Goal: Task Accomplishment & Management: Complete application form

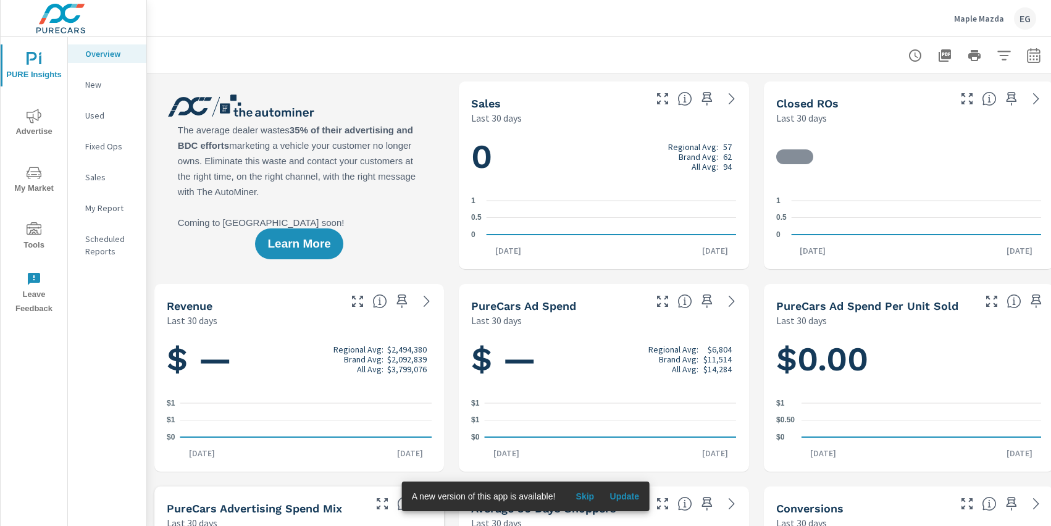
click at [52, 119] on span "Advertise" at bounding box center [33, 124] width 59 height 30
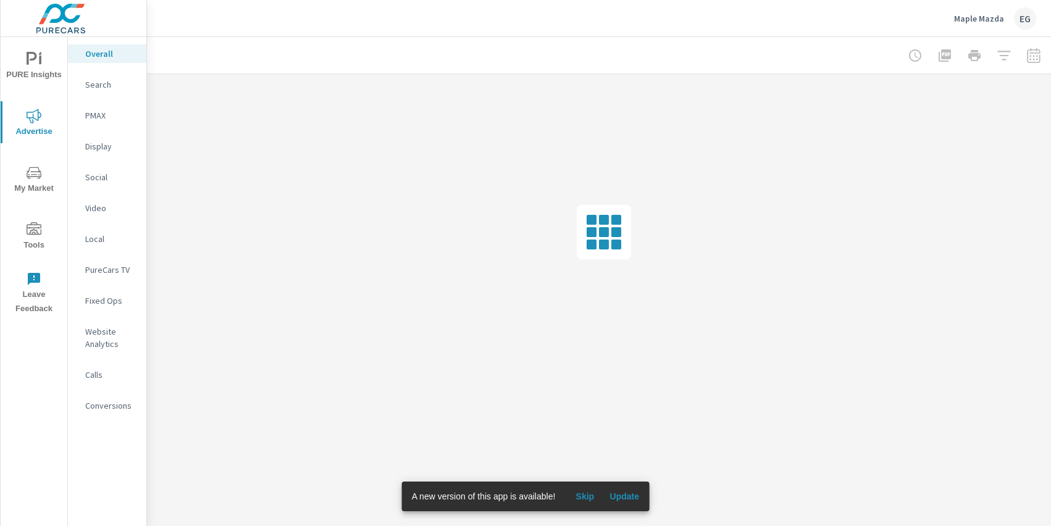
click at [30, 243] on span "Tools" at bounding box center [33, 237] width 59 height 30
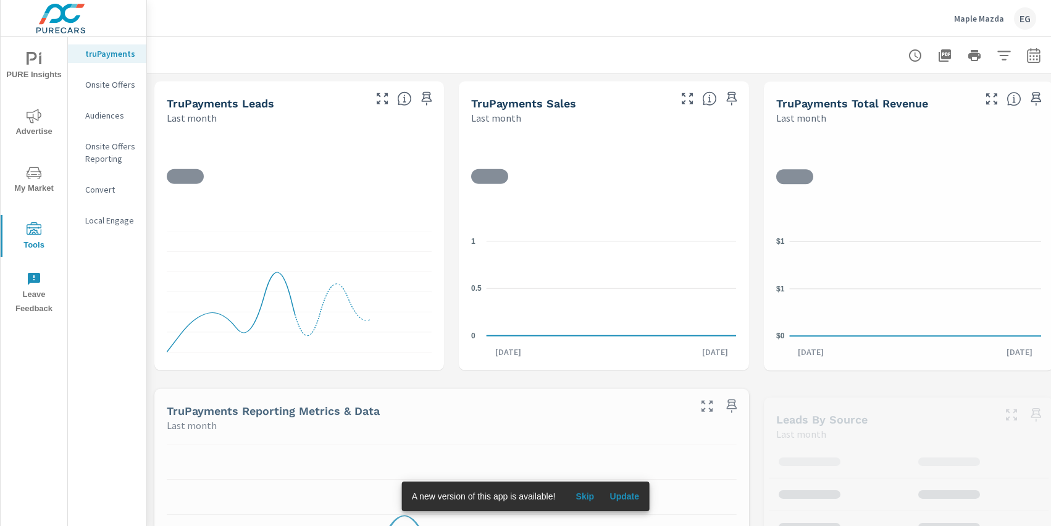
click at [105, 83] on p "Onsite Offers" at bounding box center [110, 84] width 51 height 12
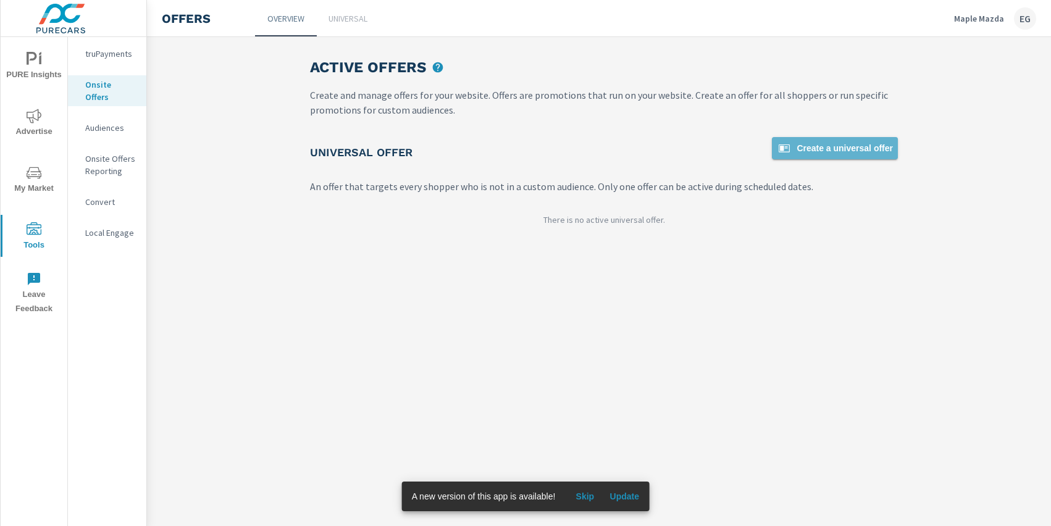
click at [789, 154] on icon at bounding box center [784, 148] width 15 height 15
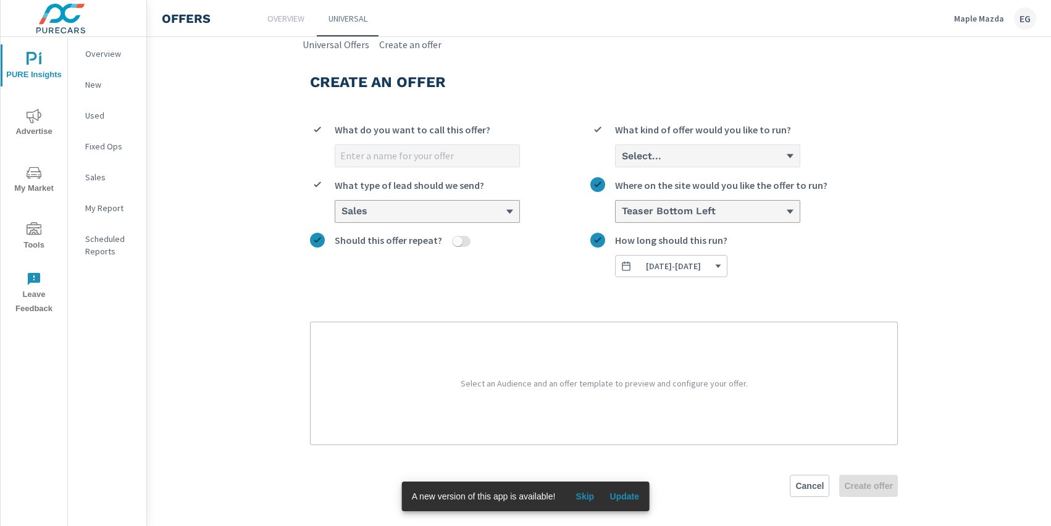
click at [449, 153] on input "What do you want to call this offer?" at bounding box center [427, 156] width 184 height 22
type input "October OEM Offer 2025"
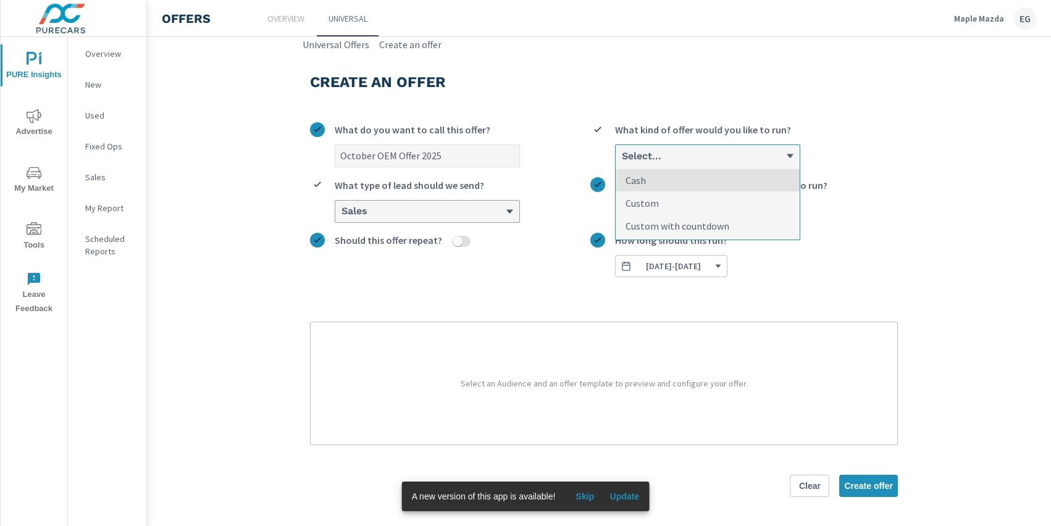
click at [714, 154] on div "Select..." at bounding box center [703, 156] width 165 height 12
click at [622, 154] on input "option Cash focused, 1 of 3. 3 results available. Use Up and Down to choose opt…" at bounding box center [621, 156] width 1 height 11
click at [689, 203] on li "Custom" at bounding box center [708, 203] width 184 height 23
click at [622, 162] on input "option Custom focused, 2 of 3. 3 results available. Use Up and Down to choose o…" at bounding box center [621, 156] width 1 height 11
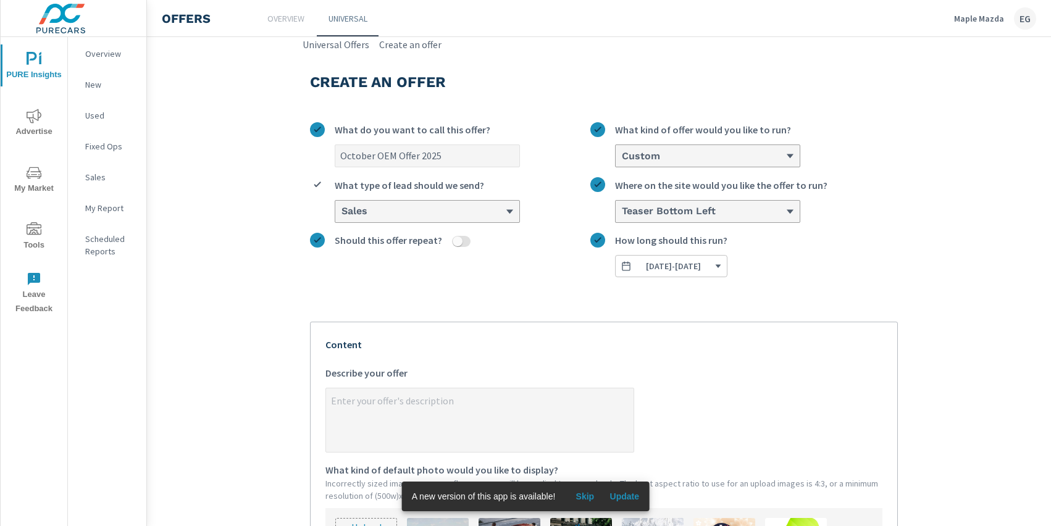
click at [444, 393] on textarea "x Describe your offer" at bounding box center [480, 421] width 308 height 62
type textarea "x"
type textarea "F"
type textarea "x"
type textarea "Fa"
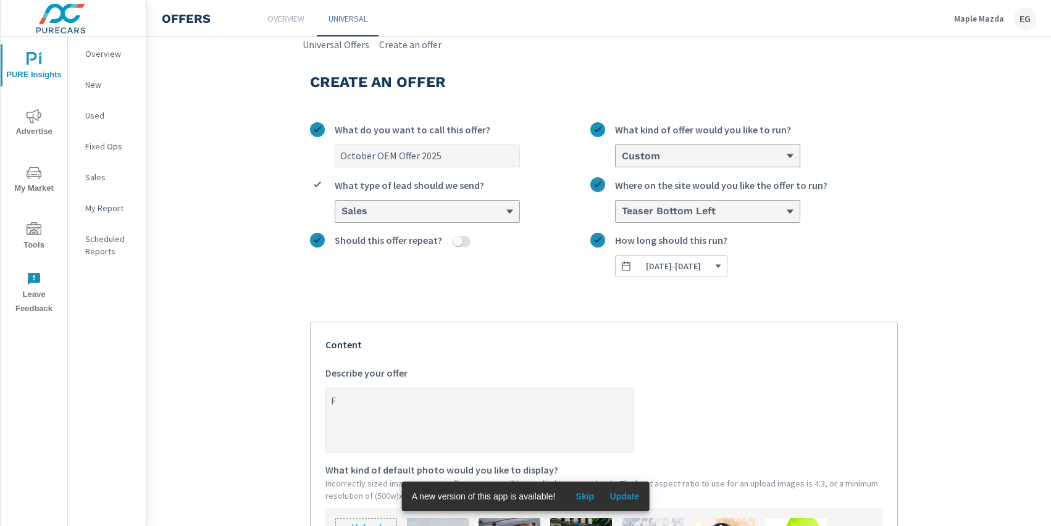
type textarea "x"
type textarea "Fal"
type textarea "x"
type textarea "Fall"
type textarea "x"
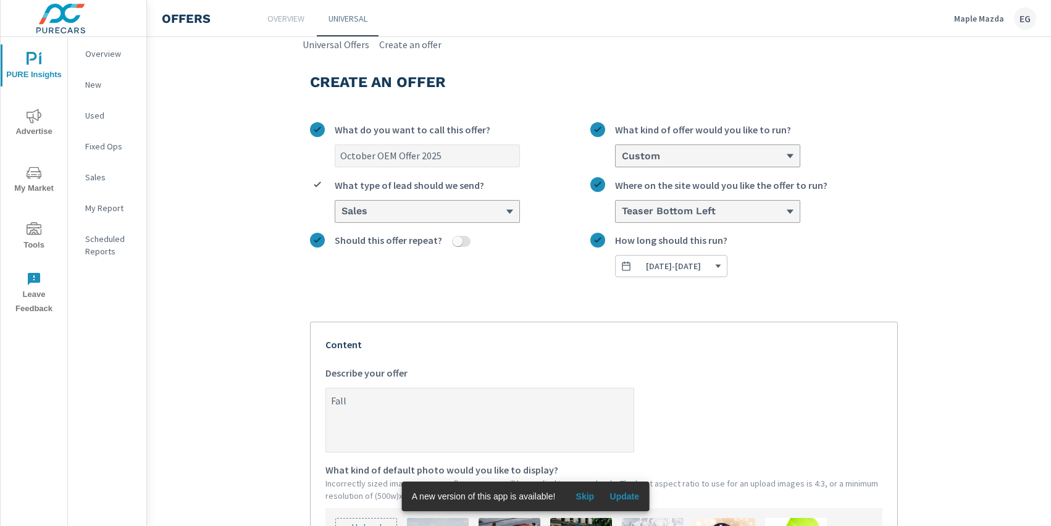
type textarea "Fall"
type textarea "x"
type textarea "Fall S"
type textarea "x"
type textarea "Fall Sa"
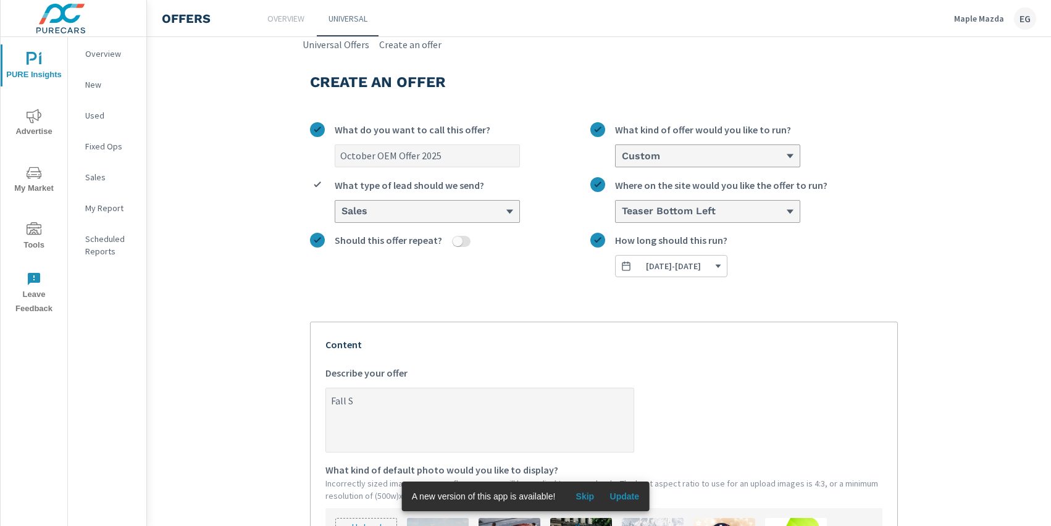
type textarea "x"
type textarea "Fall [PERSON_NAME]"
type textarea "x"
type textarea "Fall Sa"
type textarea "x"
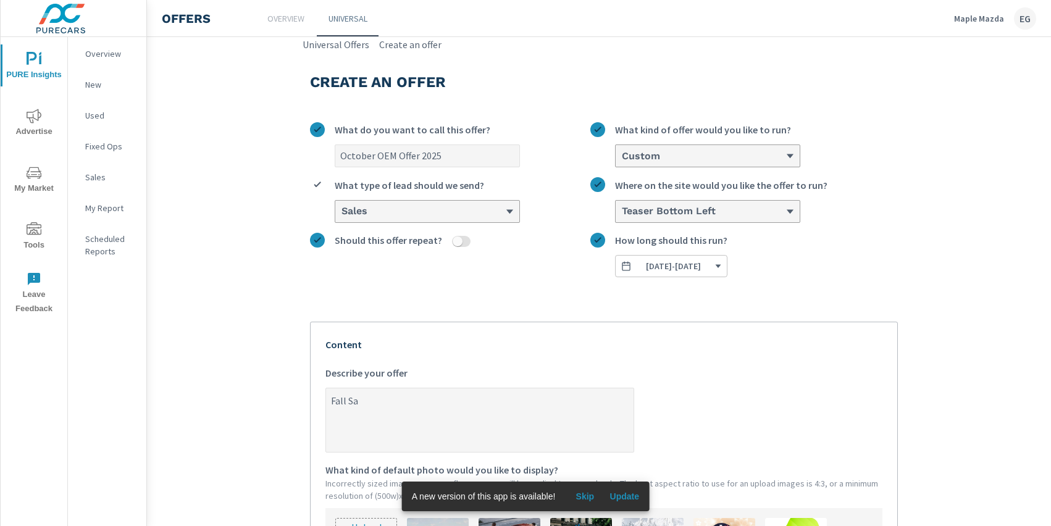
type textarea "Fall S"
type textarea "x"
type textarea "Fall"
type textarea "x"
type textarea "Fall i"
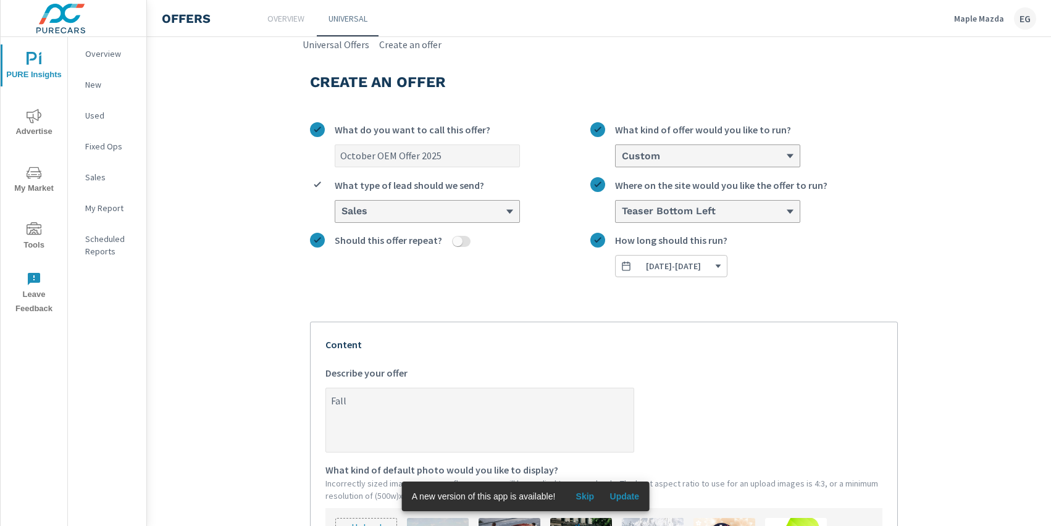
type textarea "x"
type textarea "Fall in"
type textarea "x"
type textarea "Fall int"
type textarea "x"
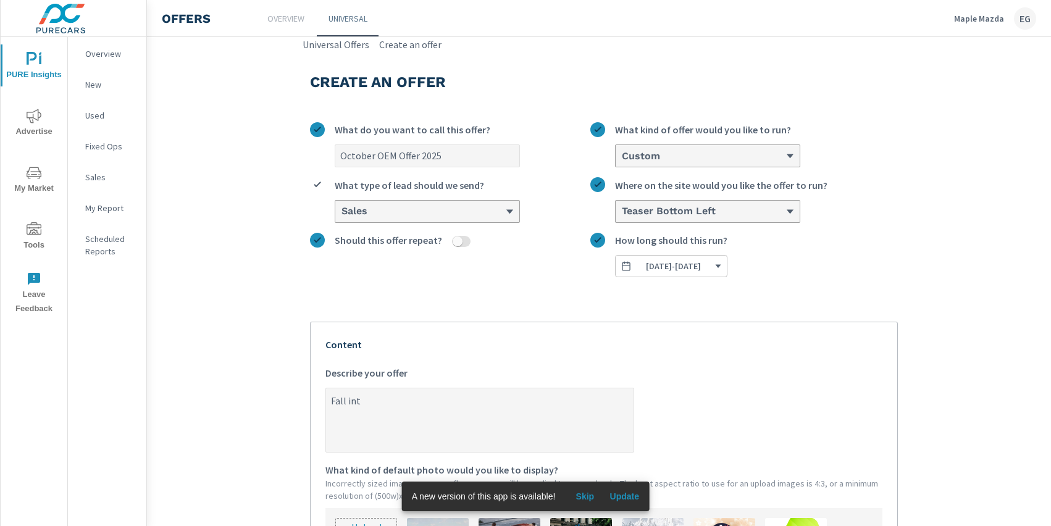
type textarea "Fall into"
type textarea "x"
type textarea "Fall into"
type textarea "x"
type textarea "Fall into S"
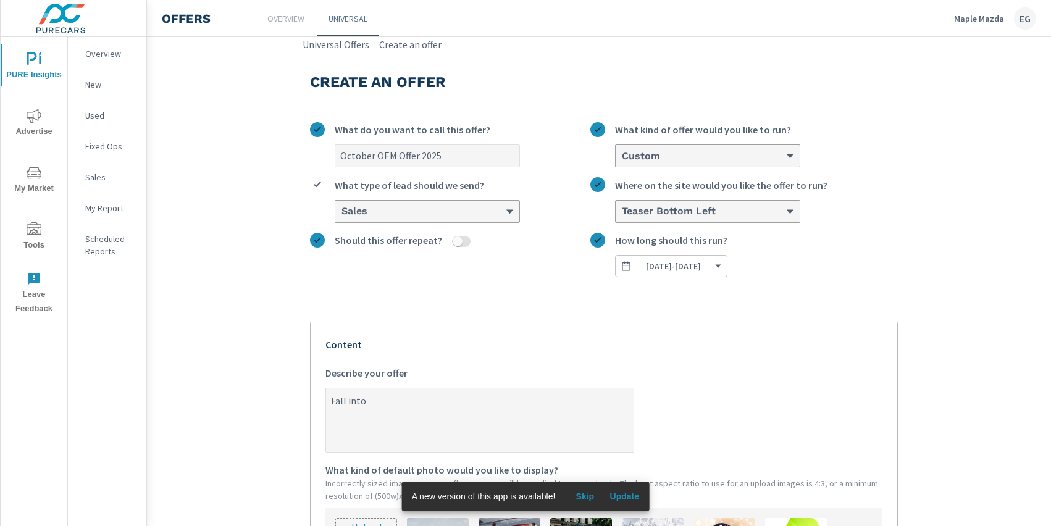
type textarea "x"
type textarea "Fall into Sa"
type textarea "x"
type textarea "Fall into Sav"
type textarea "x"
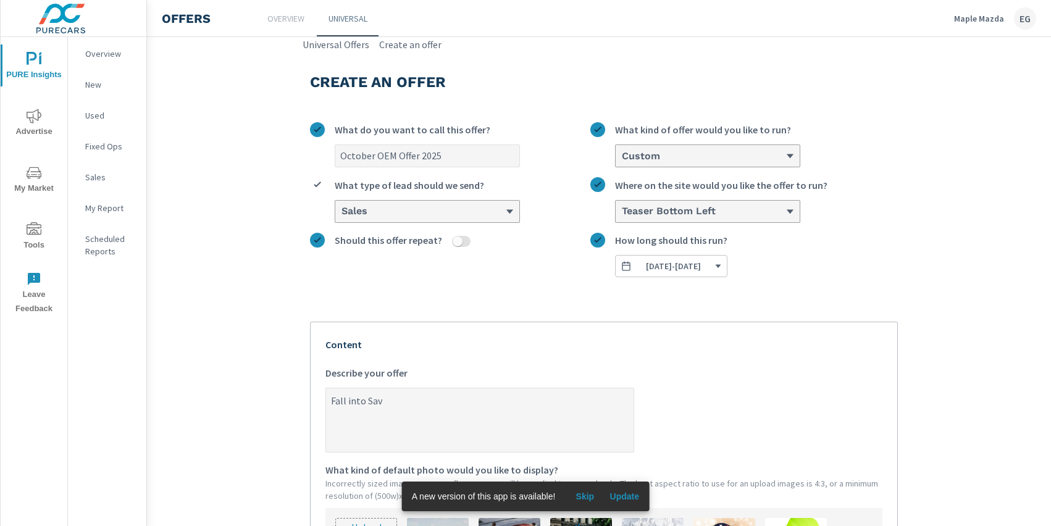
type textarea "Fall into Savi"
type textarea "x"
type textarea "Fall into [GEOGRAPHIC_DATA]"
type textarea "x"
type textarea "Fall into Saving"
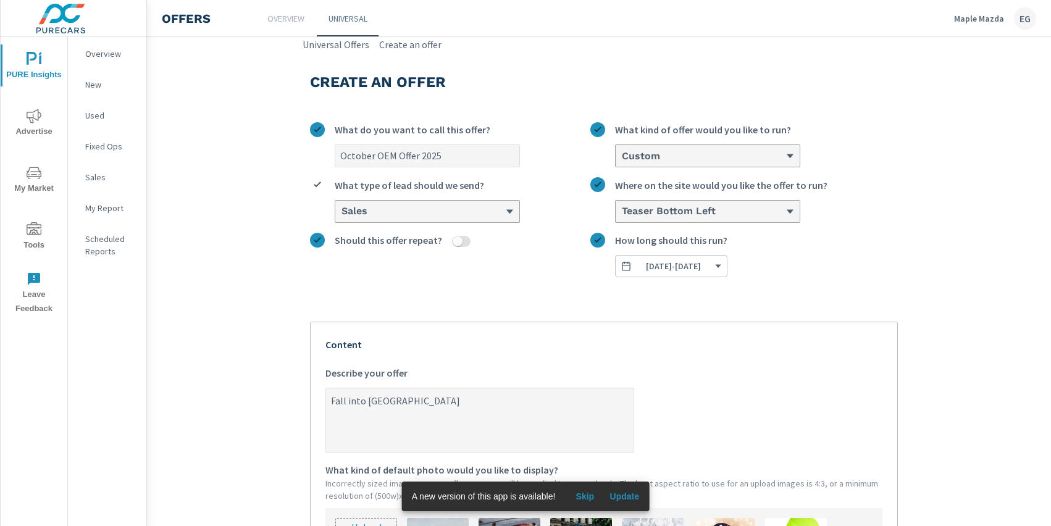
type textarea "x"
type textarea "Fall into Savings"
type textarea "x"
type textarea "Fall into Savings"
type textarea "x"
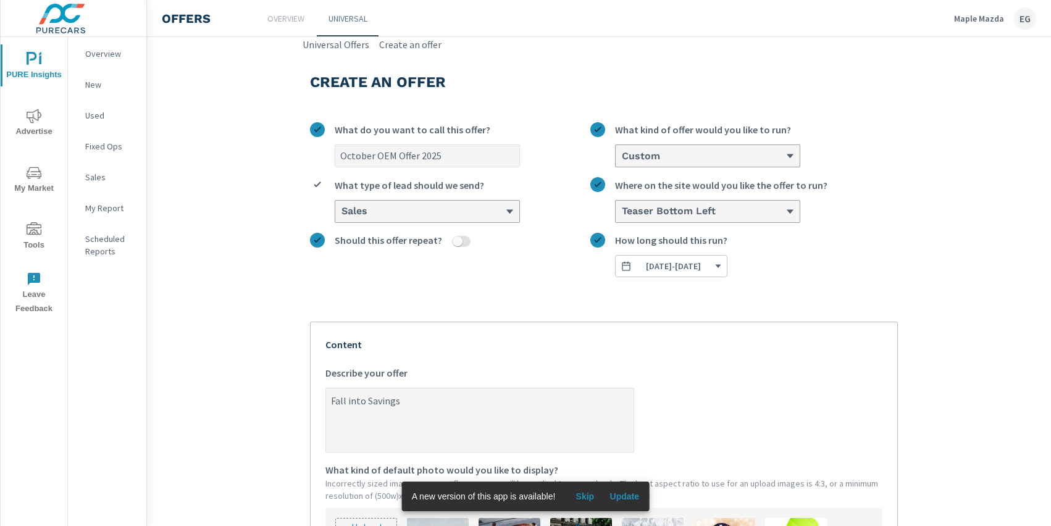
type textarea "Fall into Savings w"
type textarea "x"
type textarea "Fall into Savings wi"
type textarea "x"
type textarea "Fall into Savings wit"
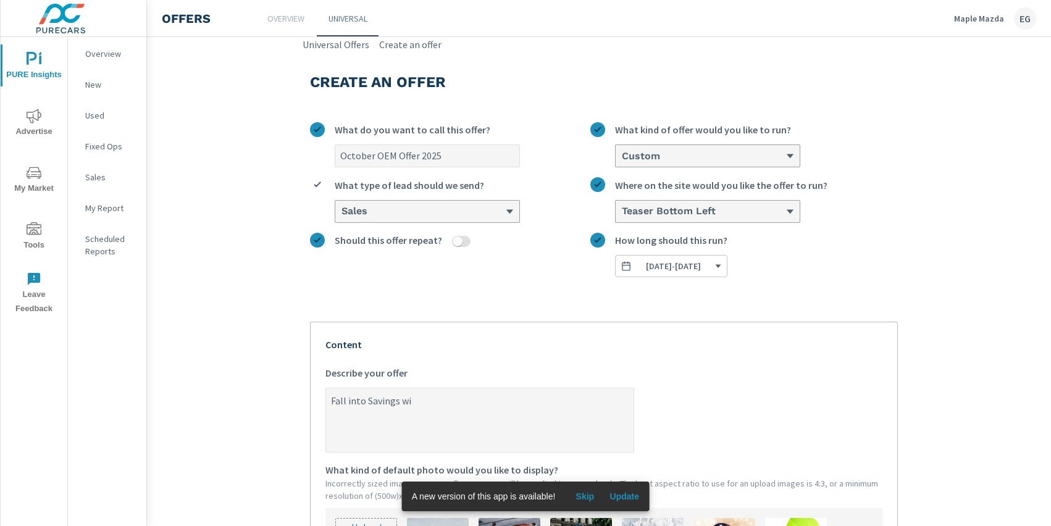
type textarea "x"
type textarea "Fall into Savings with"
type textarea "x"
type textarea "Fall into Savings with"
type textarea "x"
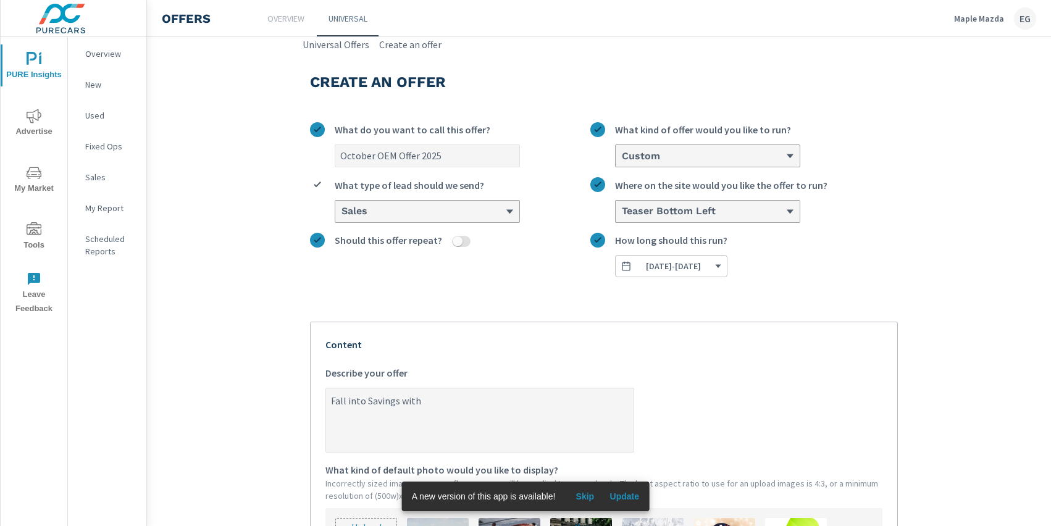
type textarea "Fall into Savings with M"
type textarea "x"
type textarea "Fall into Savings with [PERSON_NAME]"
type textarea "x"
type textarea "Fall into Savings with Maj"
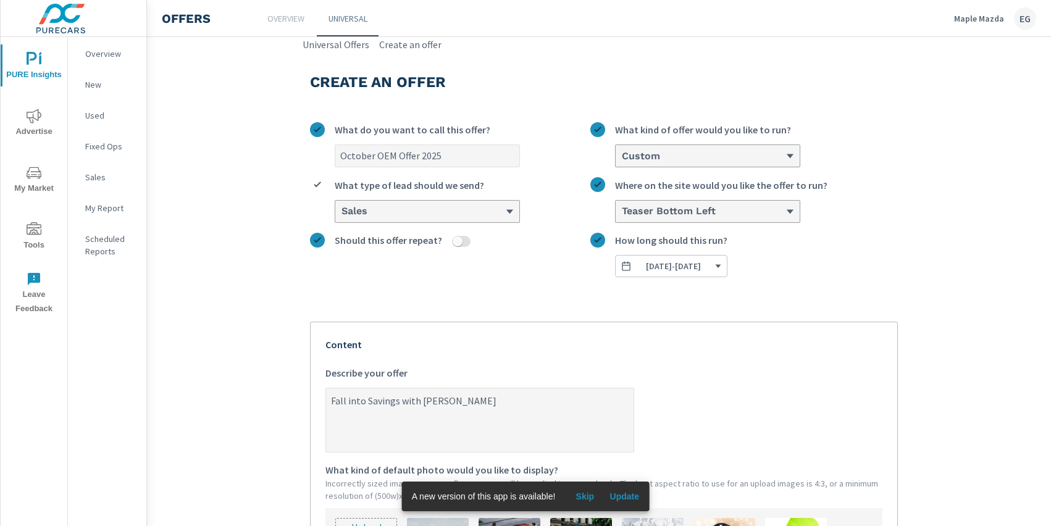
type textarea "x"
type textarea "Fall into Savings with Maj="
type textarea "x"
type textarea "Fall into Savings with Maj=o"
type textarea "x"
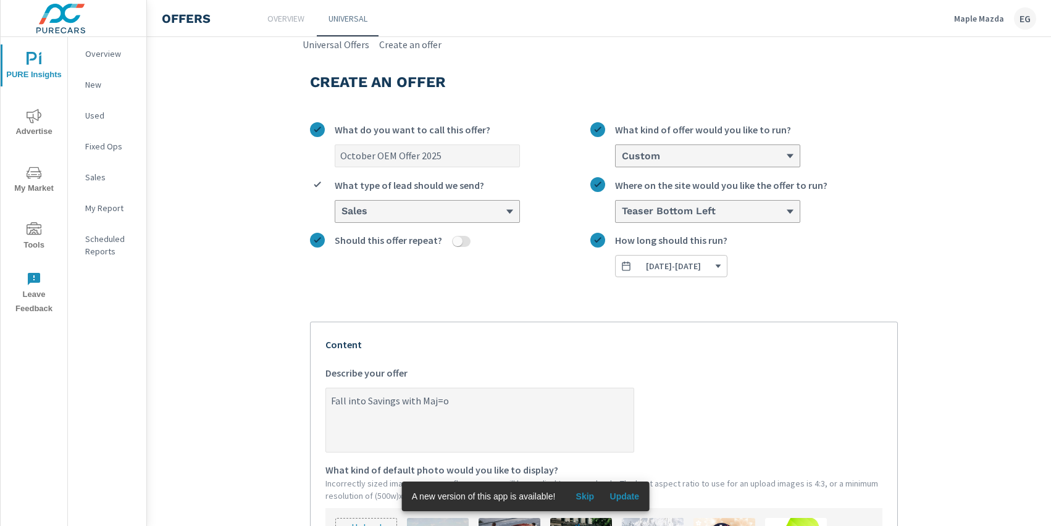
type textarea "Fall into Savings with Maj="
type textarea "x"
type textarea "Fall into Savings with Maj"
type textarea "x"
type textarea "Fall into Savings with [PERSON_NAME]"
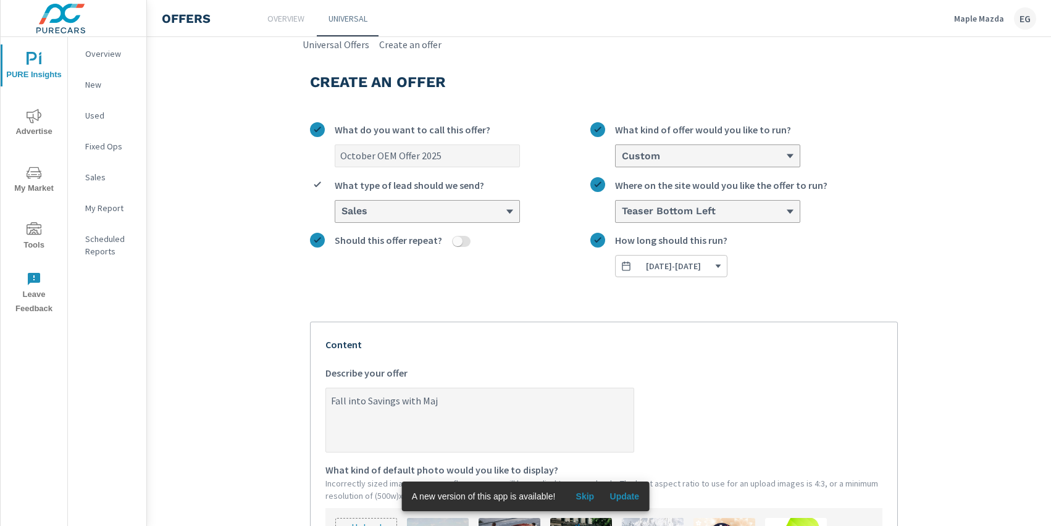
type textarea "x"
type textarea "Fall into Savings with Map"
type textarea "x"
type textarea "Fall into Savings with Mapl"
type textarea "x"
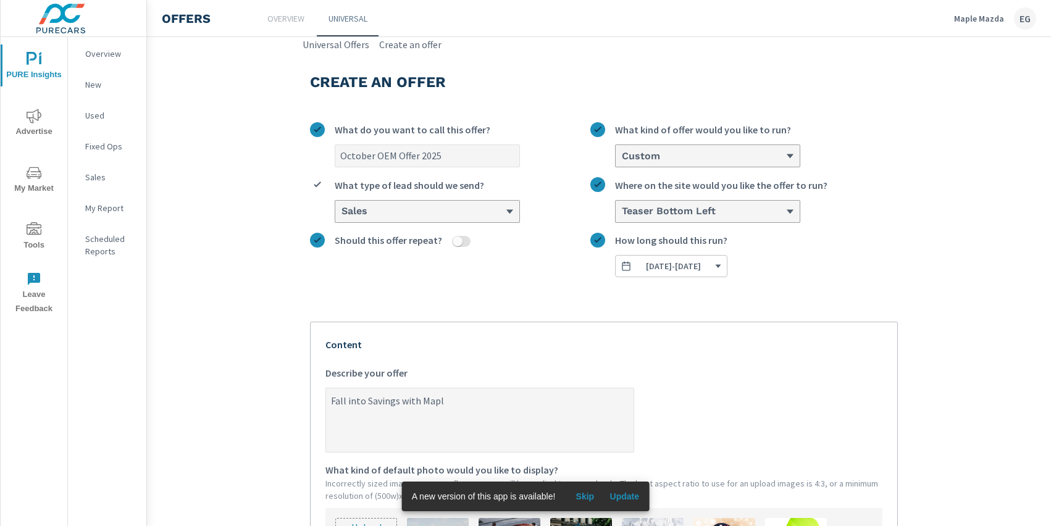
type textarea "Fall into Savings with Maple"
type textarea "x"
type textarea "Fall into Savings with Maple"
type textarea "x"
type textarea "Fall into Savings with Maple M"
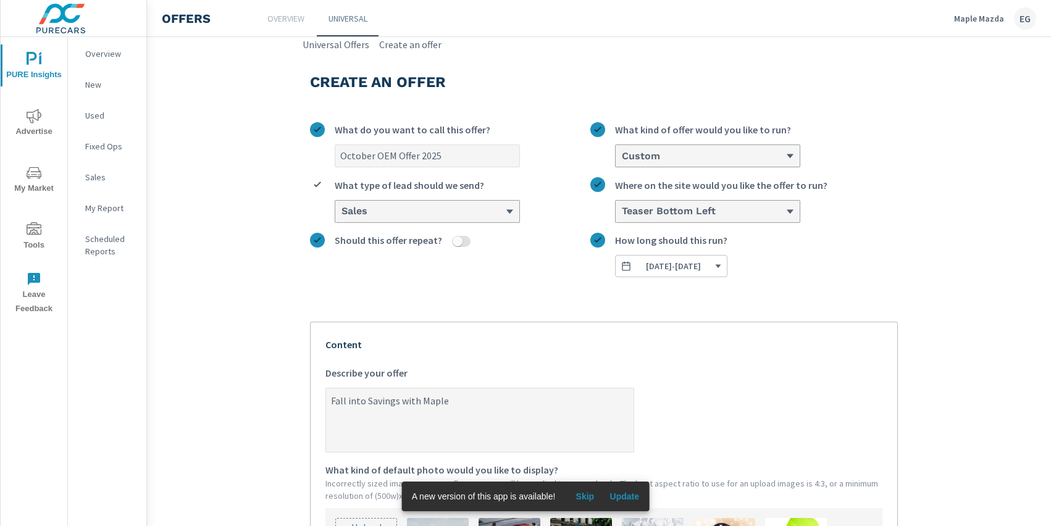
type textarea "x"
type textarea "Fall into Savings with Maple Ma"
type textarea "x"
type textarea "Fall into Savings with Maple Mad"
type textarea "x"
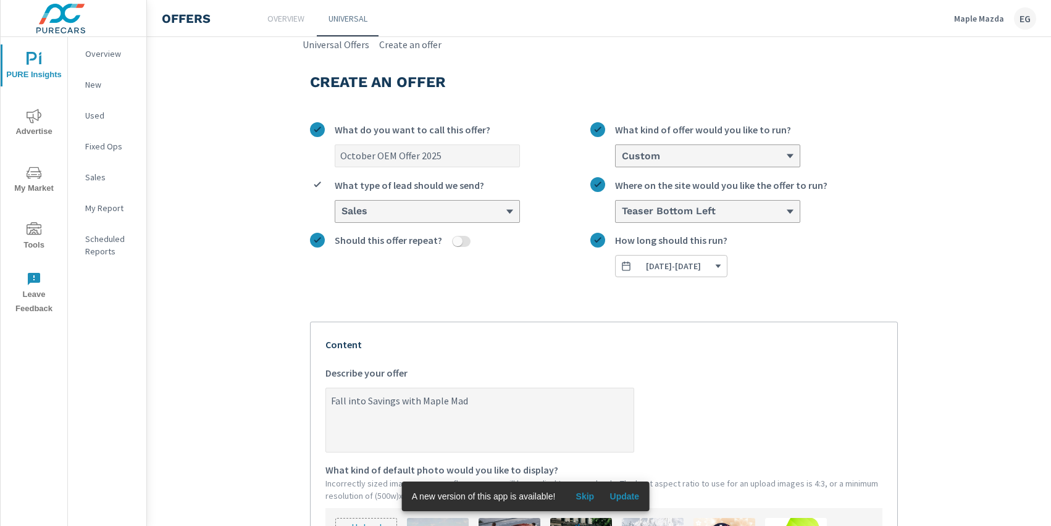
type textarea "Fall into Savings with Maple Mada"
type textarea "x"
type textarea "Fall into Savings with Maple Mad"
type textarea "x"
type textarea "Fall into Savings with Maple Ma"
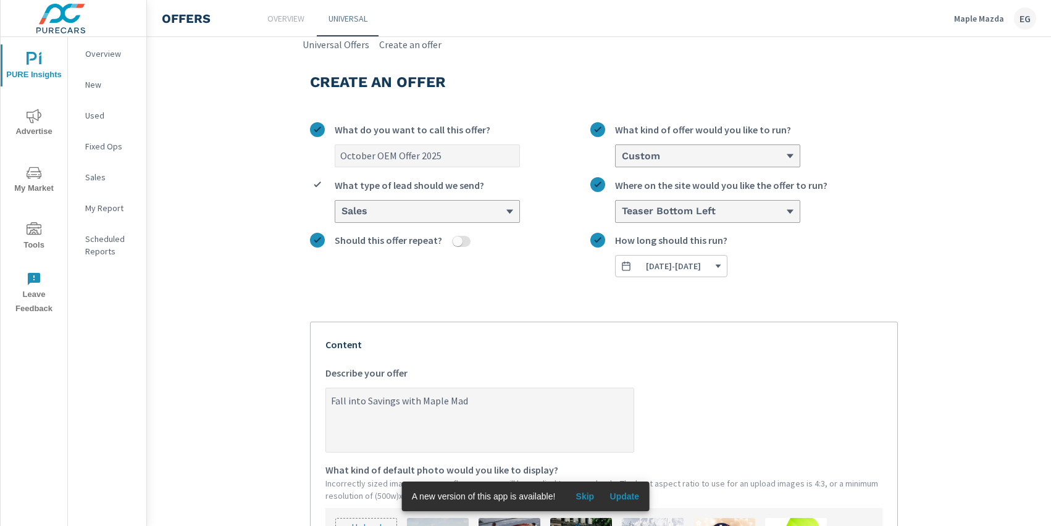
type textarea "x"
type textarea "Fall into Savings with Maple Maz"
type textarea "x"
type textarea "Fall into Savings with Maple Mazd"
type textarea "x"
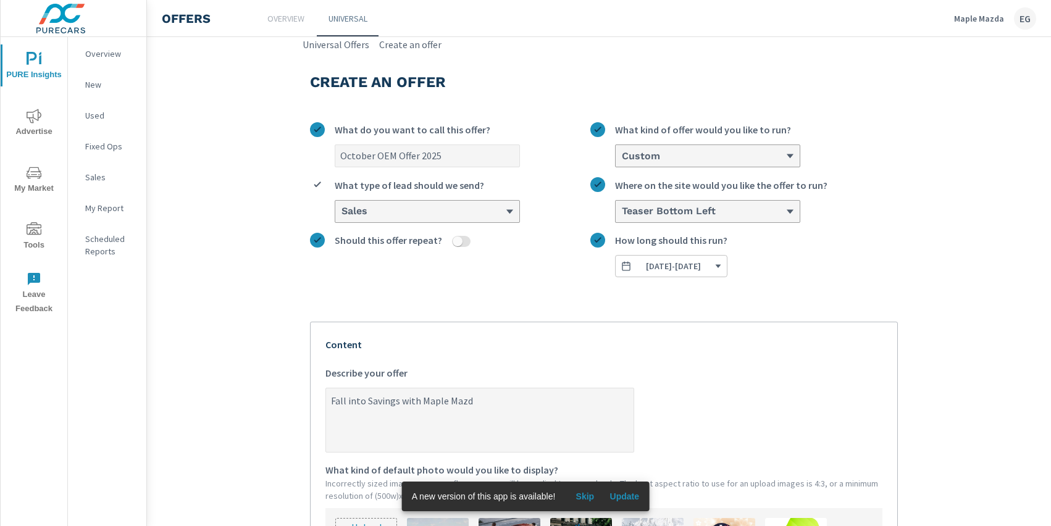
type textarea "Fall into Savings with Maple Mazda"
type textarea "x"
type textarea "Fall into Savings with Maple Mazda!"
type textarea "x"
type textarea "Fall into Savings with Maple Mazda!"
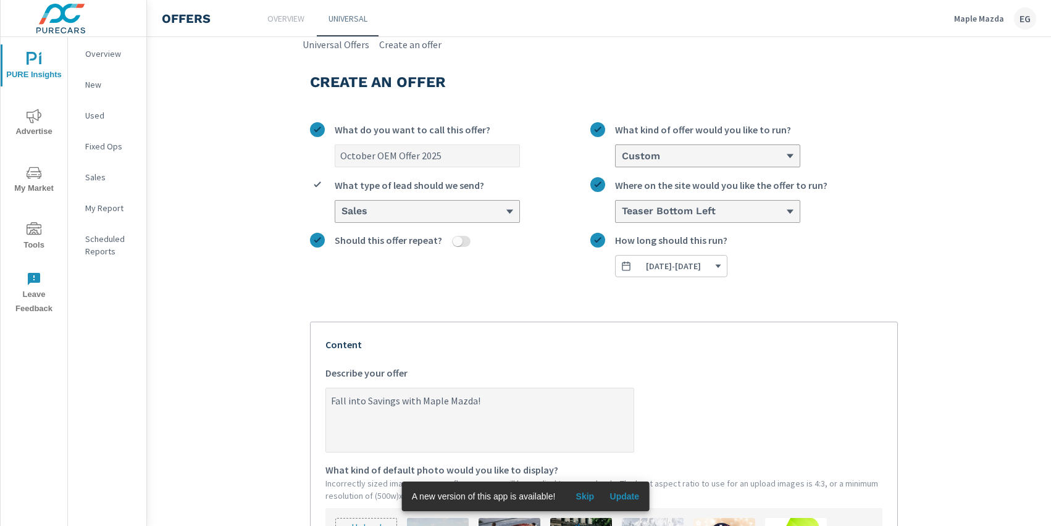
type textarea "x"
type textarea "Fall into Savings with Maple Mazda!"
type textarea "x"
type textarea "Fall into Savings with Maple Mazda!"
type textarea "x"
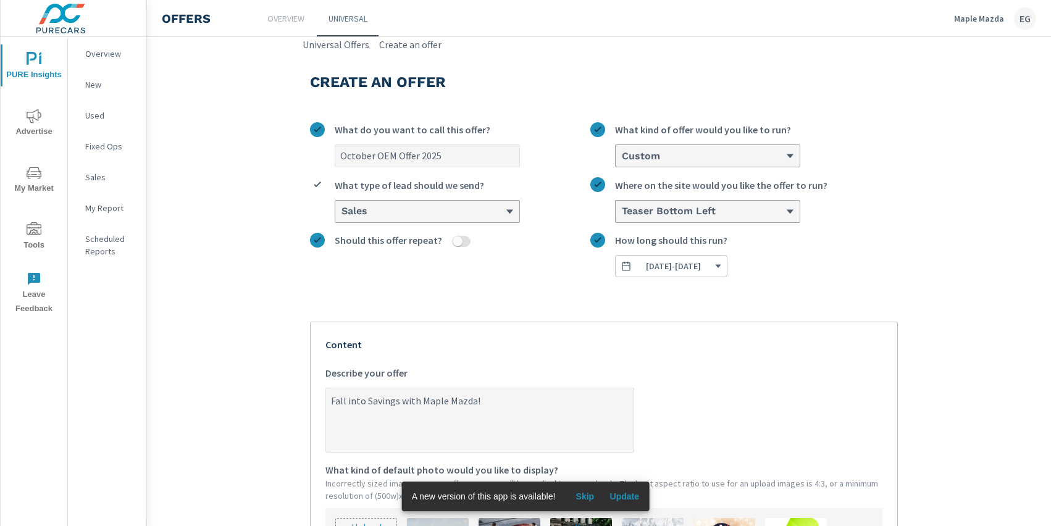
type textarea "Fall into Savings with Maple Mazda!"
type textarea "x"
type textarea "Fall into Savings with Maple Mazda!"
type textarea "x"
type textarea "Fall into Savings with Maple Mazda! L"
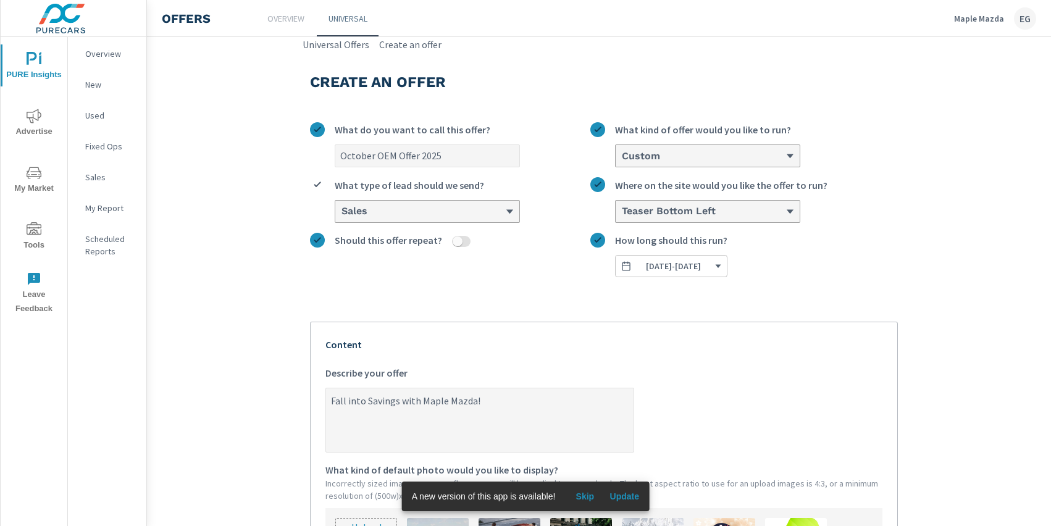
type textarea "x"
type textarea "Fall into Savings with Maple Mazda! La"
type textarea "x"
type textarea "Fall into Savings with Maple Mazda! Las"
type textarea "x"
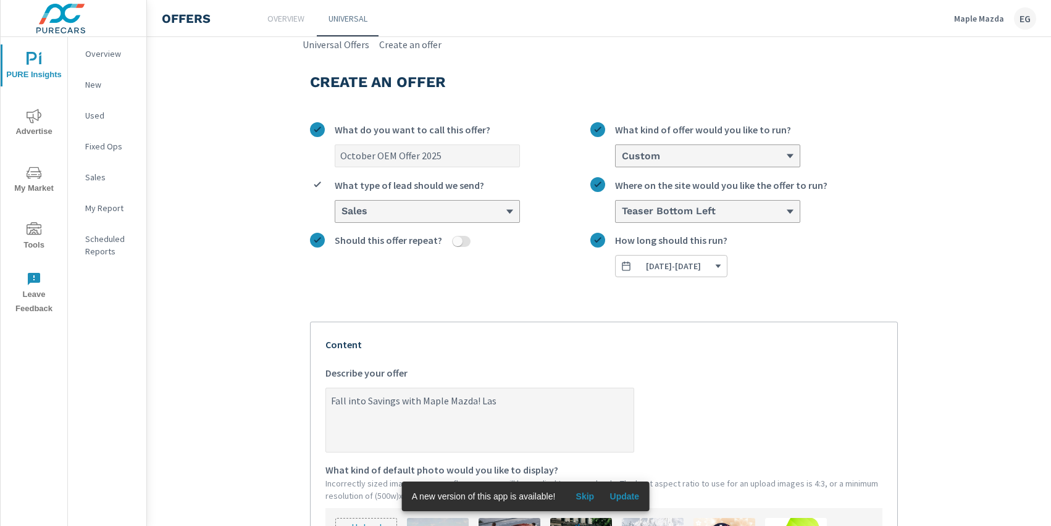
type textarea "Fall into Savings with Maple Mazda! Lase"
type textarea "x"
type textarea "Fall into Savings with Maple Mazda! Lase"
type textarea "x"
type textarea "Fall into Savings with Maple Mazda! Lase t"
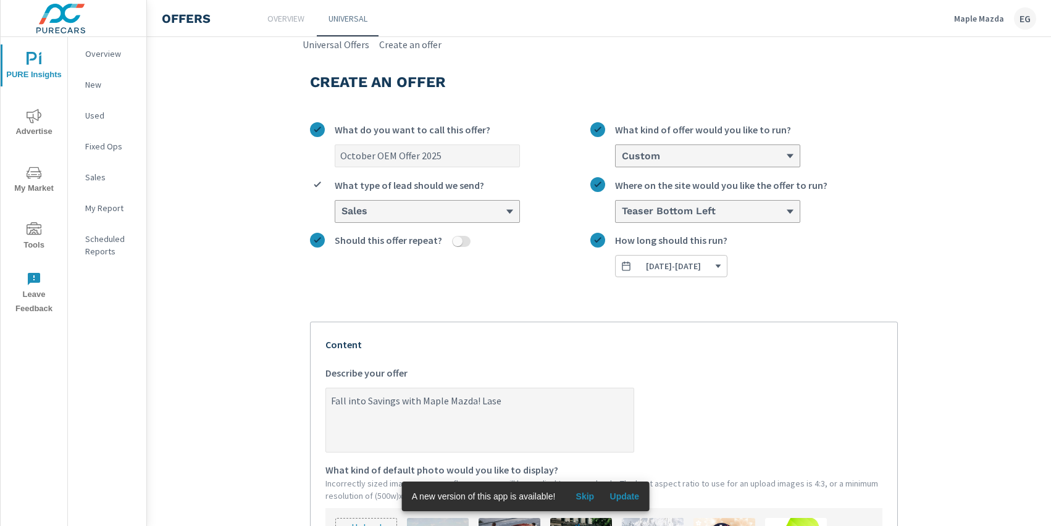
type textarea "x"
type textarea "Fall into Savings with Maple Mazda! Lase"
type textarea "x"
type textarea "Fall into Savings with Maple Mazda! Lase"
type textarea "x"
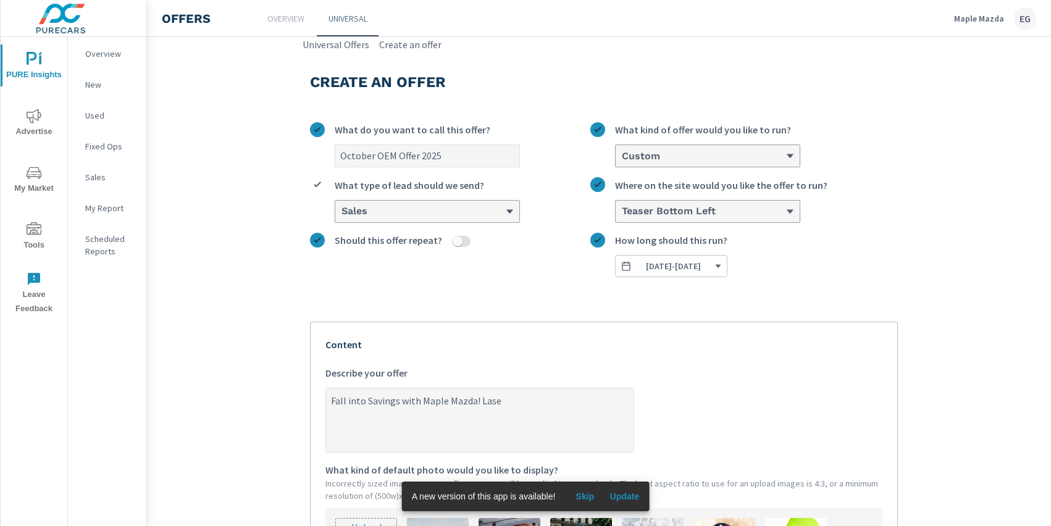
type textarea "Fall into Savings with Maple Mazda! Las"
type textarea "x"
type textarea "Fall into Savings with Maple Mazda! La"
type textarea "x"
type textarea "Fall into Savings with Maple Mazda! L"
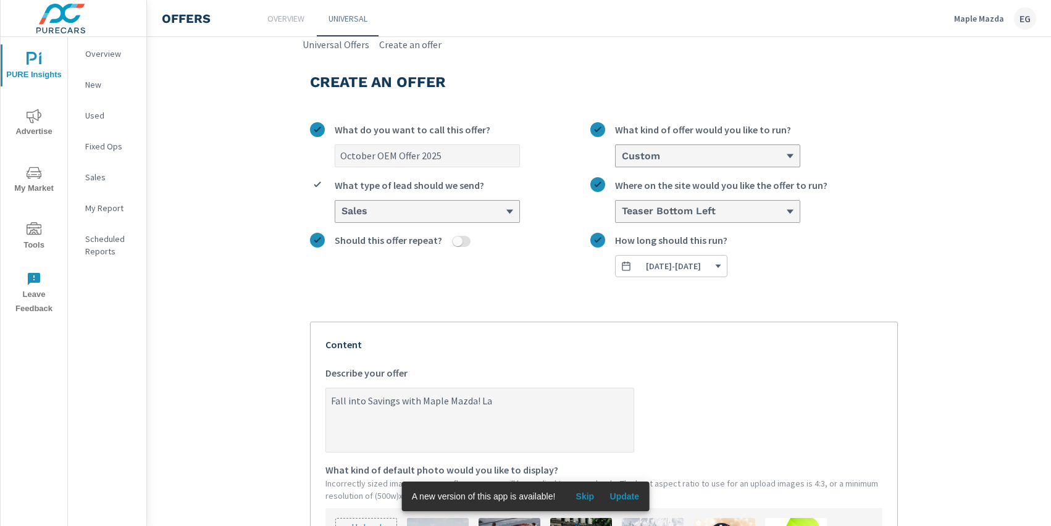
type textarea "x"
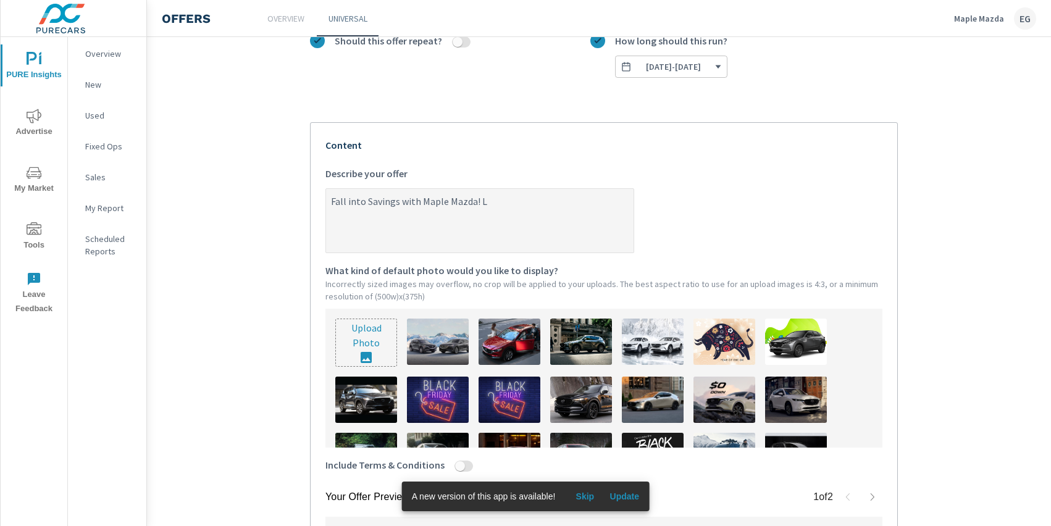
type textarea "Fall into Savings with Maple Mazda! L"
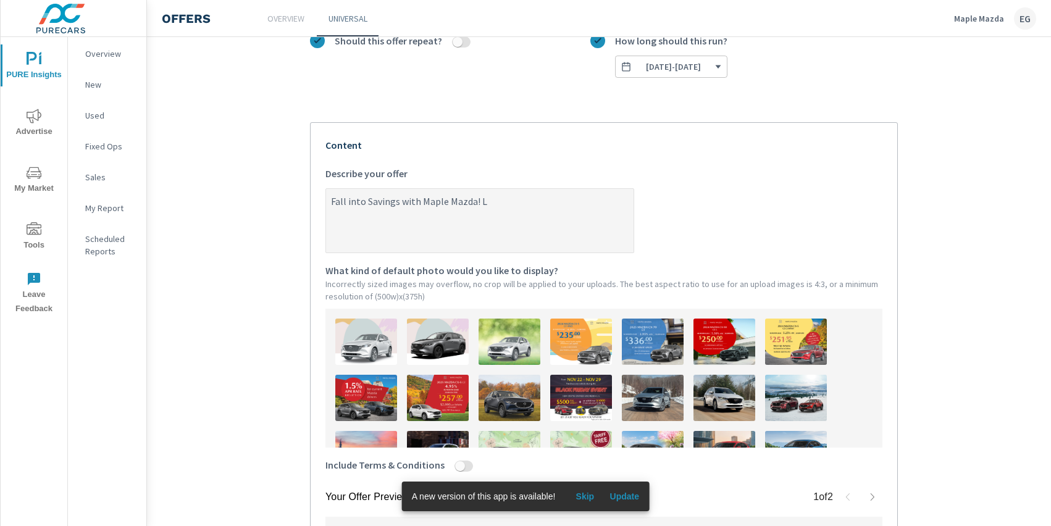
scroll to position [228, 0]
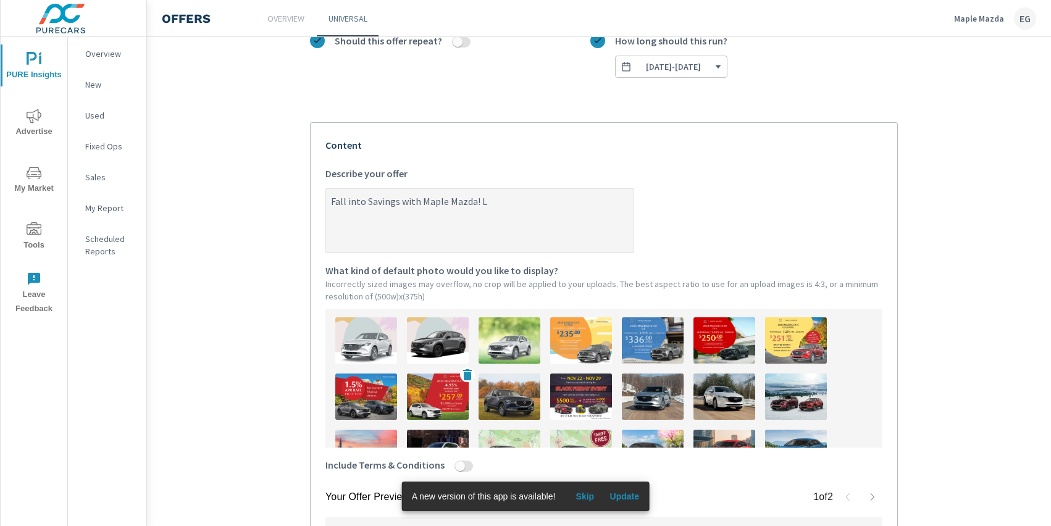
click at [437, 400] on img at bounding box center [438, 397] width 62 height 46
type textarea "x"
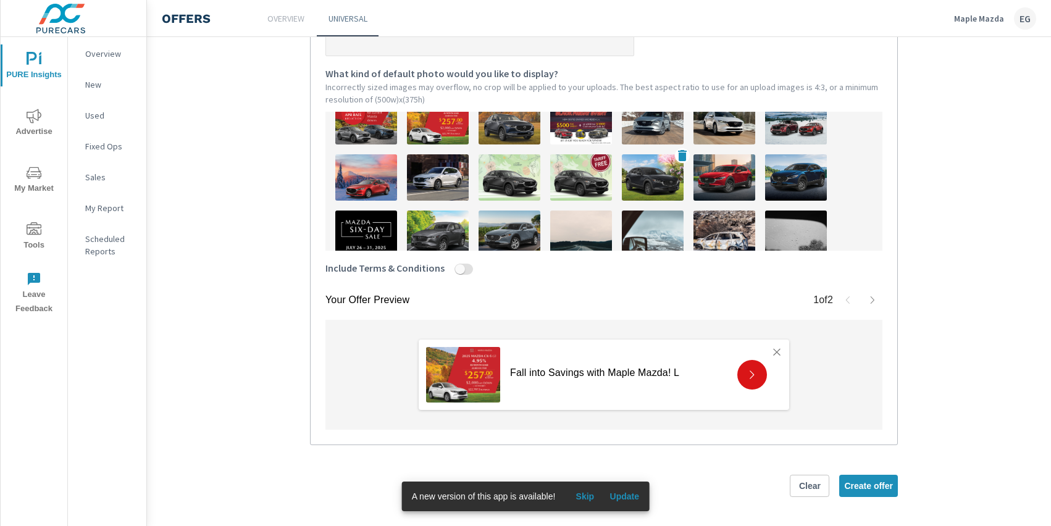
scroll to position [0, 0]
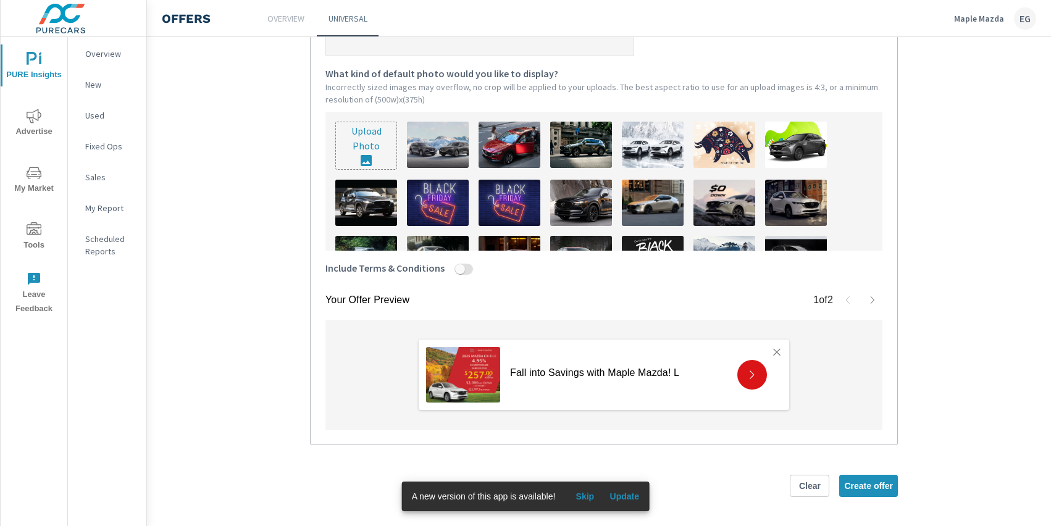
type input "C:\fakepath\886A-25 Maple Mazda - October OEM_1200 x 1200_05.jpg"
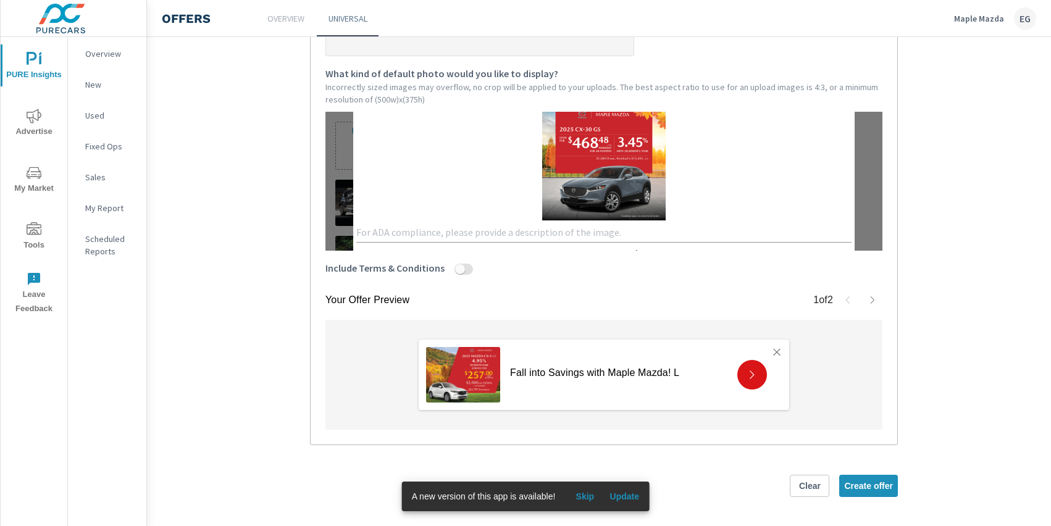
click at [410, 233] on textarea at bounding box center [603, 233] width 495 height 12
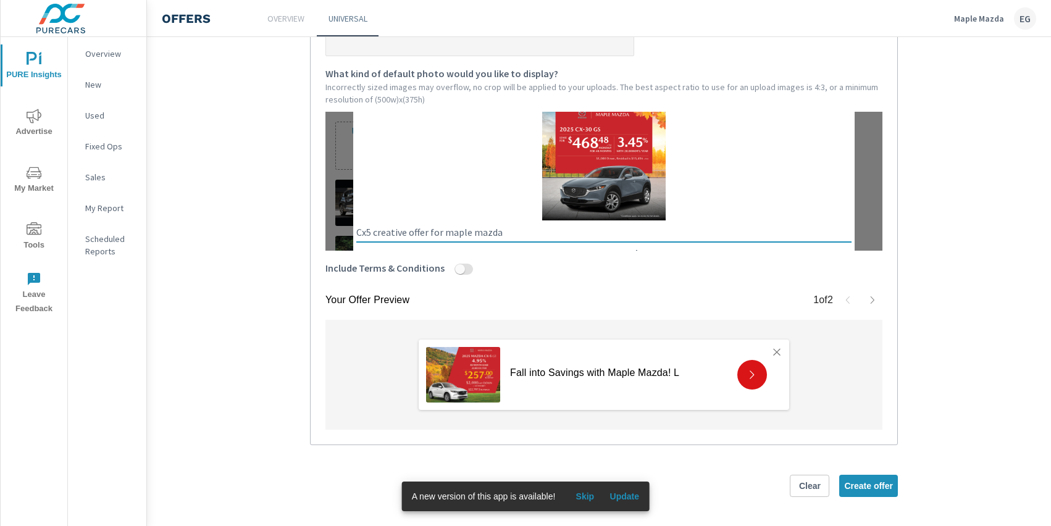
click at [373, 232] on textarea "Cx5 creative offer for maple mazda" at bounding box center [603, 233] width 495 height 12
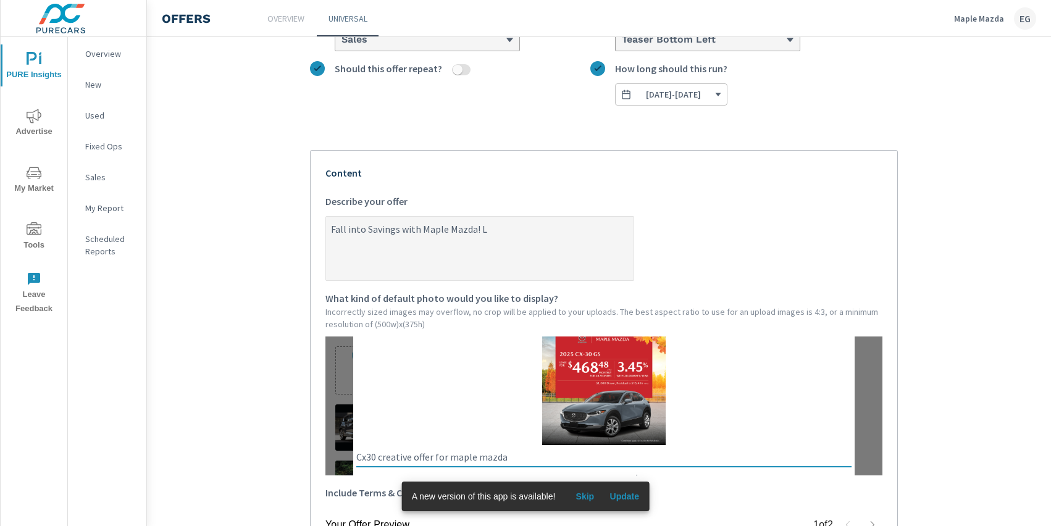
scroll to position [65, 0]
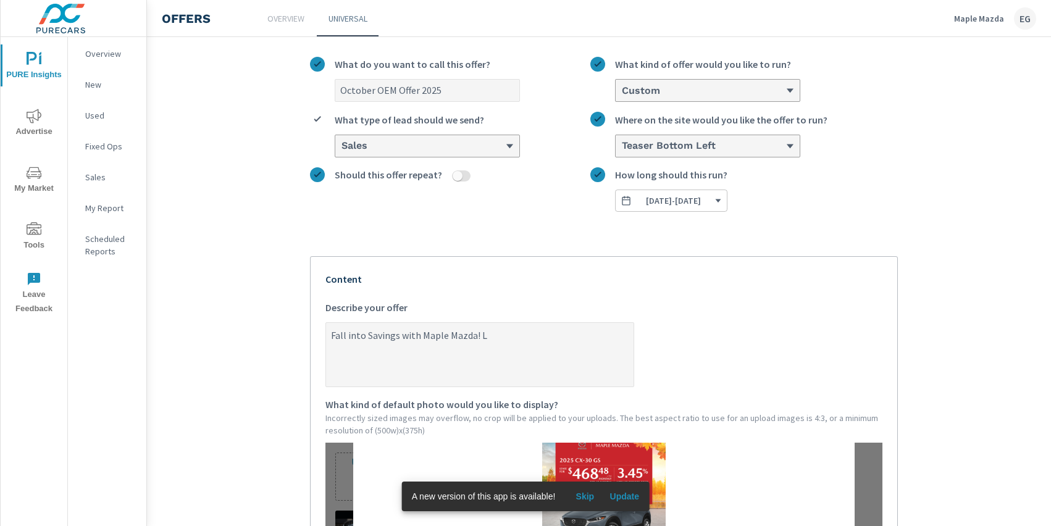
type textarea "Cx30 creative offer for maple mazda"
type textarea "x"
click at [504, 340] on textarea "Fall into Savings with Maple Mazda! L" at bounding box center [480, 356] width 308 height 62
type textarea "Fall into Savings with Maple Mazda! Le"
type textarea "x"
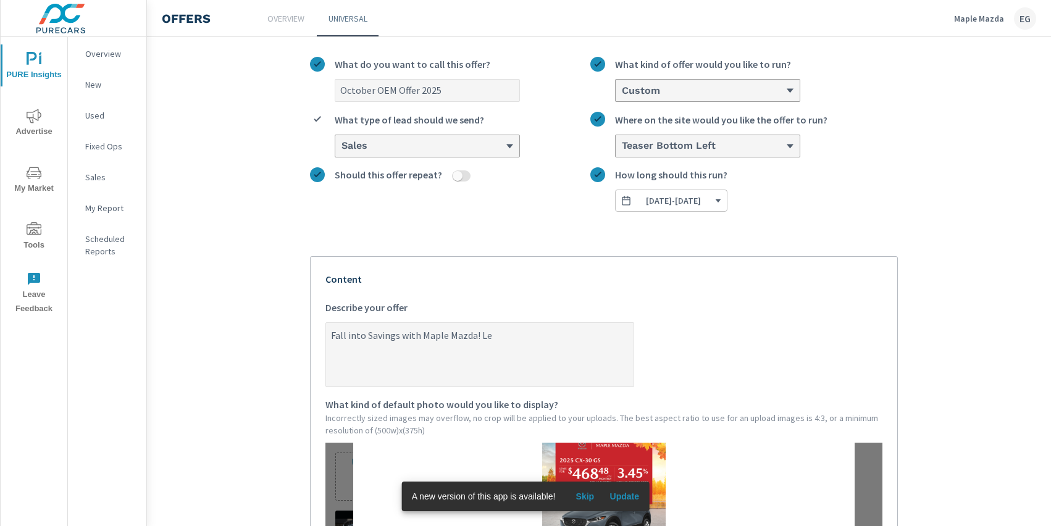
type textarea "Fall into Savings with Maple Mazda! Lea"
type textarea "x"
type textarea "Fall into Savings with Maple Mazda! Leas"
type textarea "x"
type textarea "Fall into Savings with Maple Mazda! Lease"
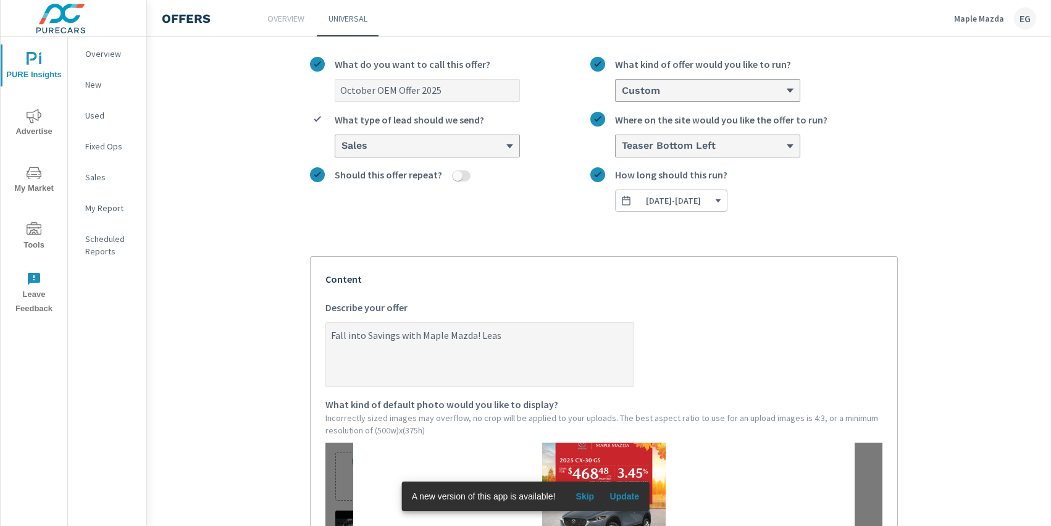
type textarea "x"
type textarea "Fall into Savings with Maple Mazda! Lease"
type textarea "x"
type textarea "Fall into Savings with Maple Mazda! Lease t"
type textarea "x"
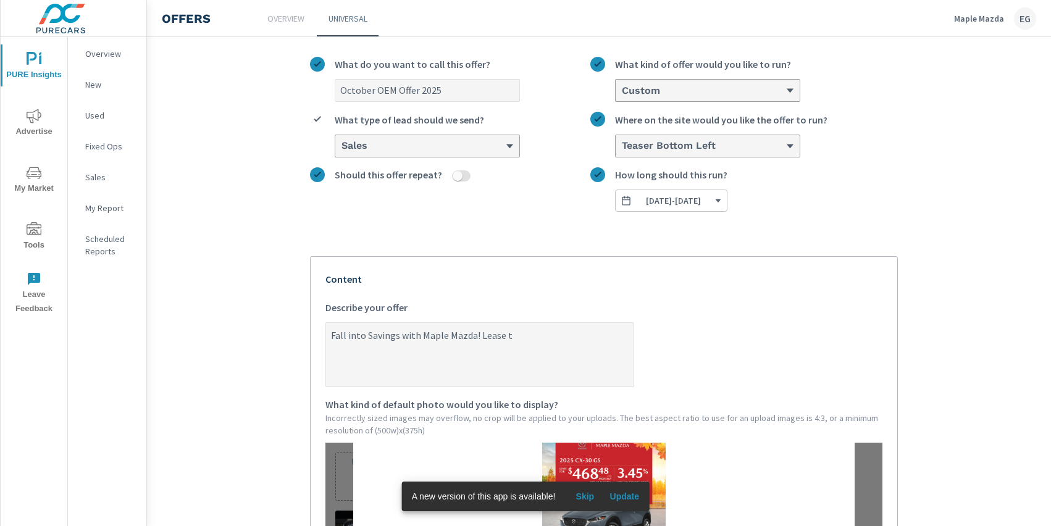
type textarea "Fall into Savings with Maple Mazda! Lease th"
type textarea "x"
type textarea "Fall into Savings with Maple Mazda! Lease the"
type textarea "x"
type textarea "Fall into Savings with Maple Mazda! Lease the"
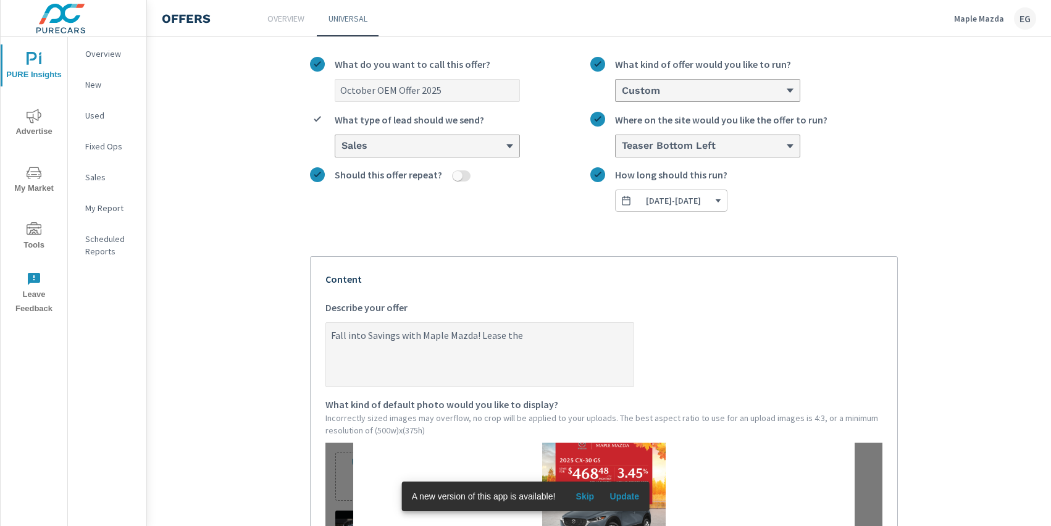
type textarea "x"
type textarea "Fall into Savings with Maple Mazda! Lease the C"
type textarea "x"
type textarea "Fall into Savings with Maple Mazda! Lease the"
type textarea "x"
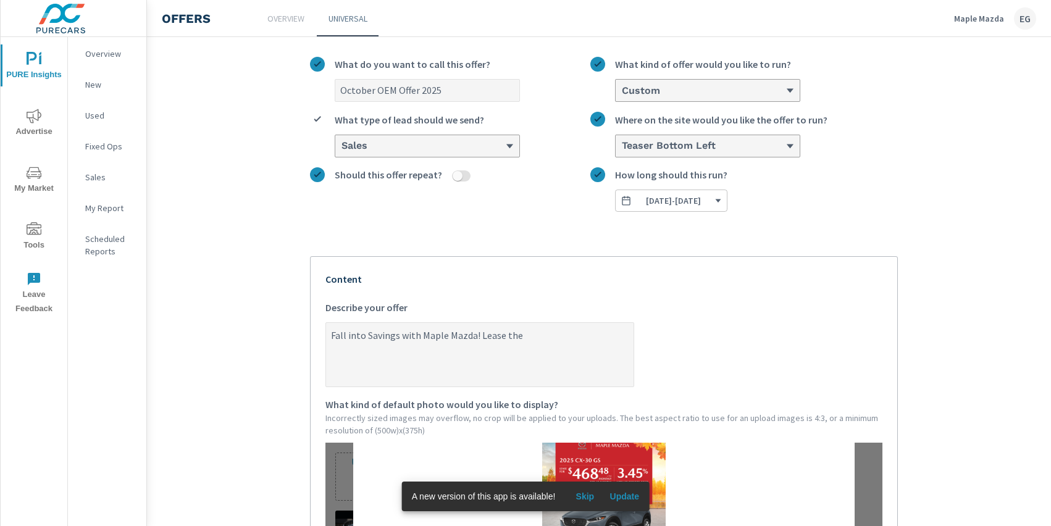
type textarea "Fall into Savings with Maple Mazda! Lease the 2"
type textarea "x"
type textarea "Fall into Savings with Maple Mazda! Lease the 2-"
type textarea "x"
type textarea "Fall into Savings with Maple Mazda! Lease the 2-2"
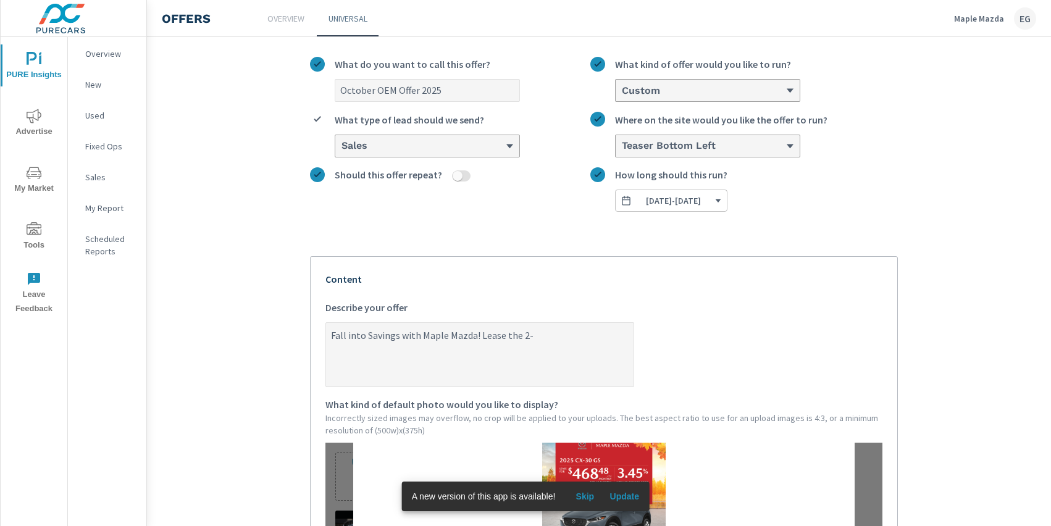
type textarea "x"
type textarea "Fall into Savings with Maple Mazda! Lease the 2-25"
type textarea "x"
type textarea "Fall into Savings with Maple Mazda! Lease the 2-2"
type textarea "x"
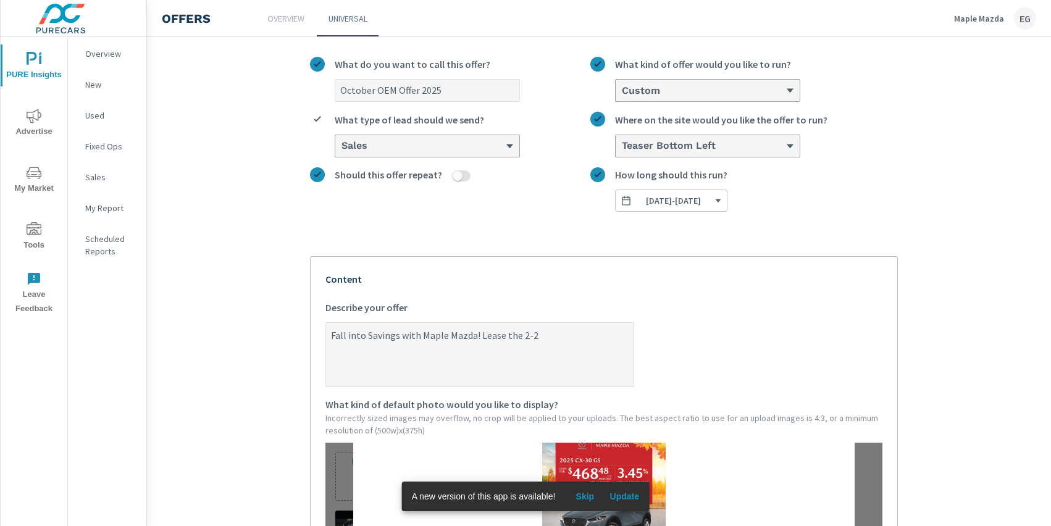
type textarea "Fall into Savings with Maple Mazda! Lease the 2-"
type textarea "x"
type textarea "Fall into Savings with Maple Mazda! Lease the 2"
type textarea "x"
type textarea "Fall into Savings with Maple Mazda! Lease the 20"
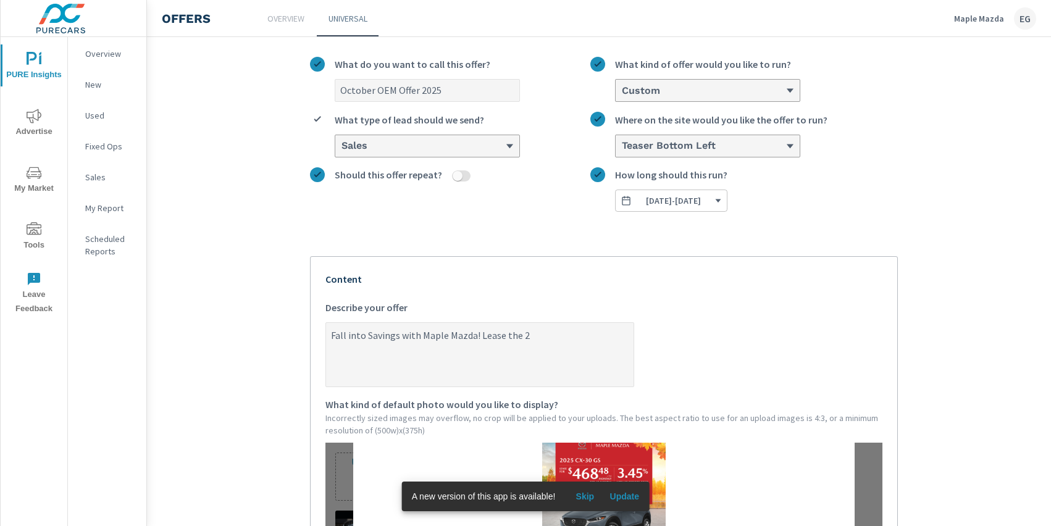
type textarea "x"
type textarea "Fall into Savings with Maple Mazda! Lease the 202"
type textarea "x"
type textarea "Fall into Savings with Maple Mazda! Lease the 2025"
type textarea "x"
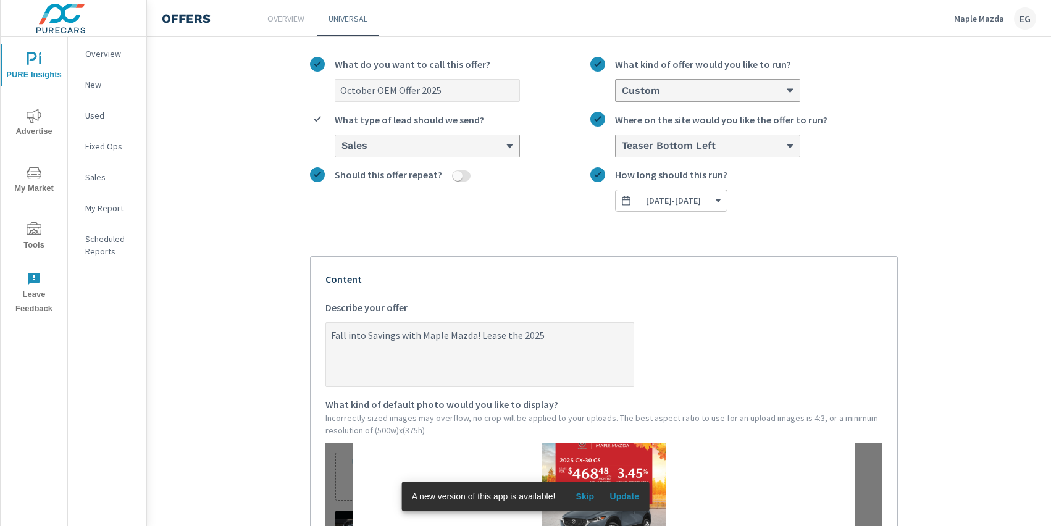
type textarea "Fall into Savings with Maple Mazda! Lease the 2025"
type textarea "x"
type textarea "Fall into Savings with Maple Mazda! Lease the 2025 C"
type textarea "x"
type textarea "Fall into Savings with Maple Mazda! Lease the 2025 CX"
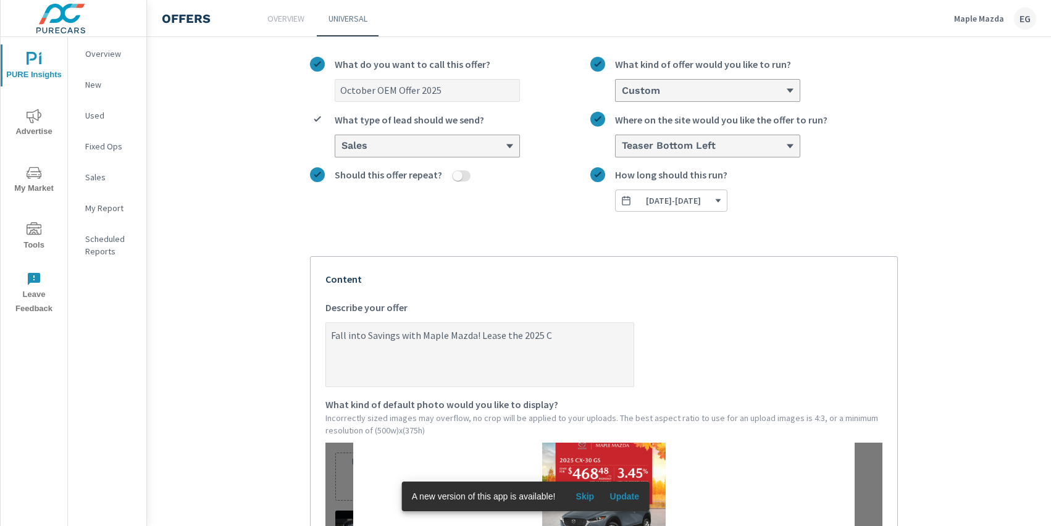
type textarea "x"
type textarea "Fall into Savings with Maple Mazda! Lease the 2025 CX-"
type textarea "x"
type textarea "Fall into Savings with Maple Mazda! Lease the 2025 CX-5"
type textarea "x"
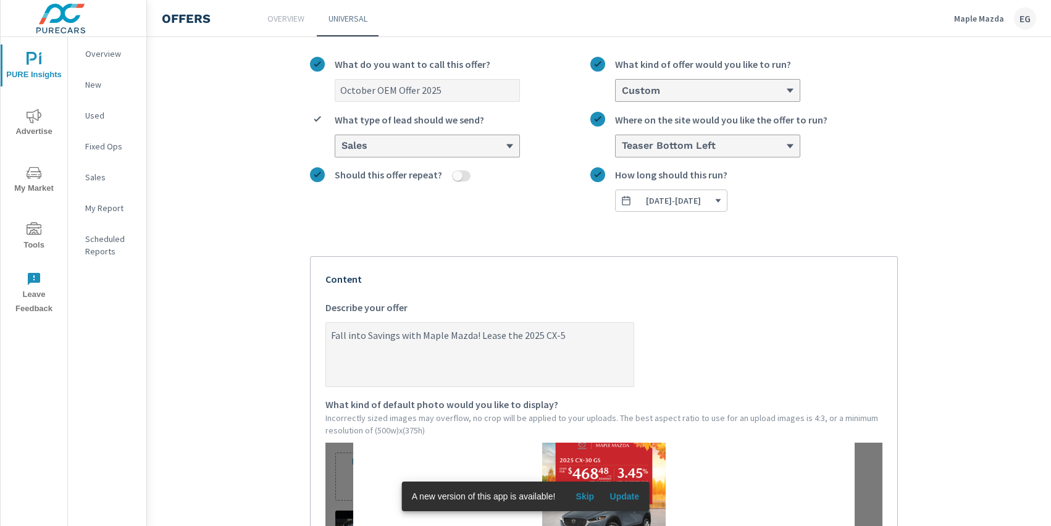
type textarea "Fall into Savings with Maple Mazda! Lease the 2025 CX-"
type textarea "x"
type textarea "Fall into Savings with Maple Mazda! Lease the 2025 CX-3"
type textarea "x"
type textarea "Fall into Savings with Maple Mazda! Lease the 2025 CX-30"
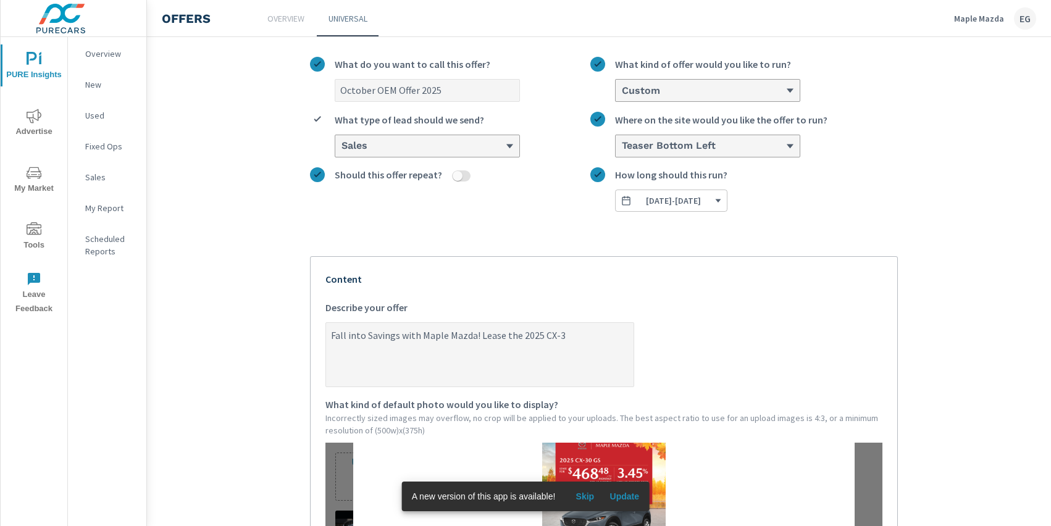
type textarea "x"
click at [366, 347] on textarea "Fall into Savings with Maple Mazda! Lease the 2025 CX-30 GS for just $468.48 mo…" at bounding box center [480, 356] width 308 height 62
click at [455, 359] on textarea "Fall into Savings with Maple Mazda! Lease the 2025 CX-30 GS for just $468.48 + …" at bounding box center [480, 356] width 308 height 62
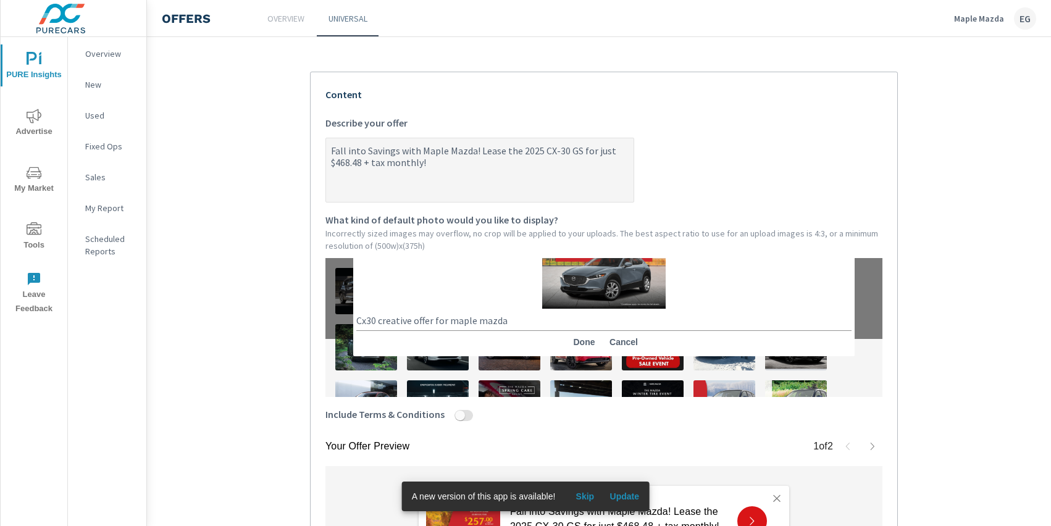
scroll to position [67, 0]
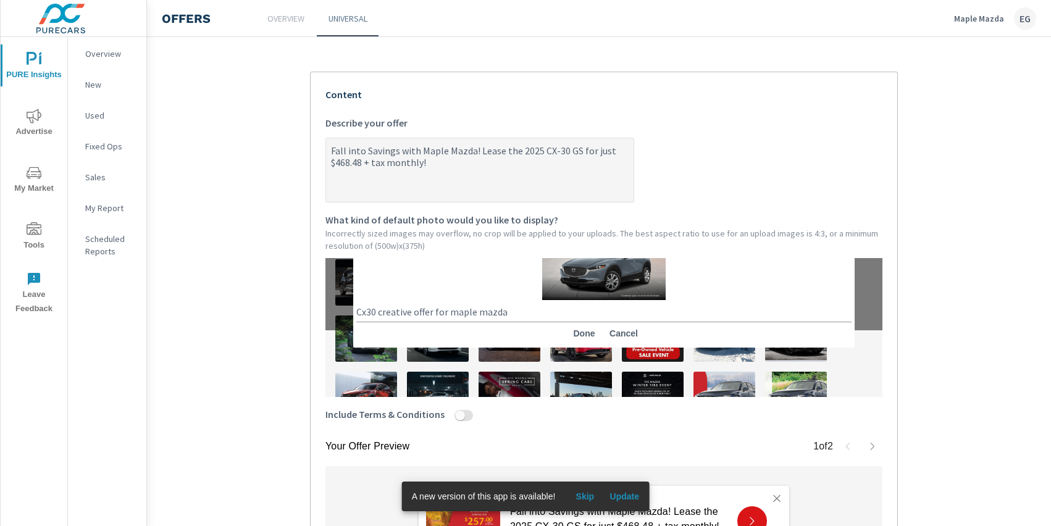
click at [475, 149] on textarea "Fall into Savings with Maple Mazda! Lease the 2025 CX-30 GS for just $468.48 + …" at bounding box center [480, 171] width 308 height 62
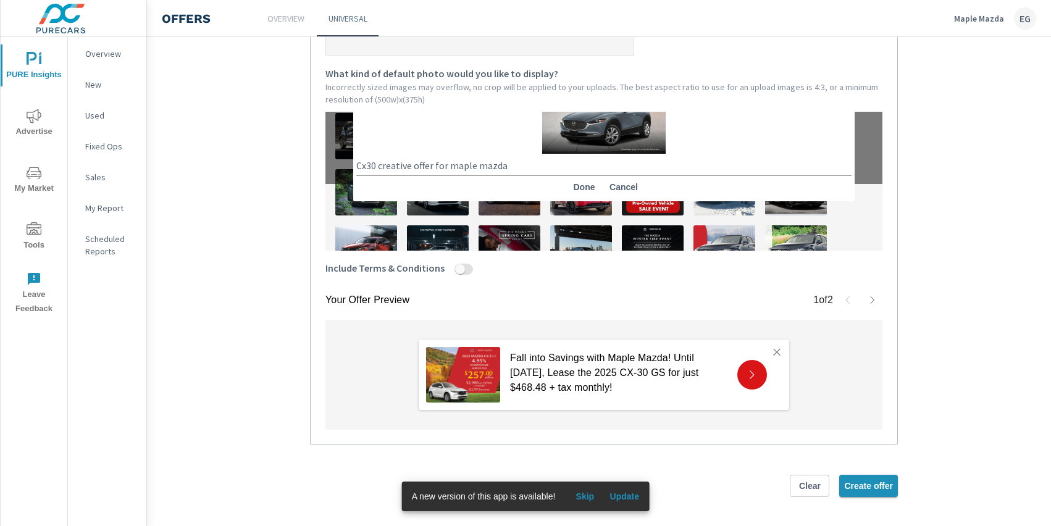
click at [869, 483] on span "Create offer" at bounding box center [868, 485] width 49 height 11
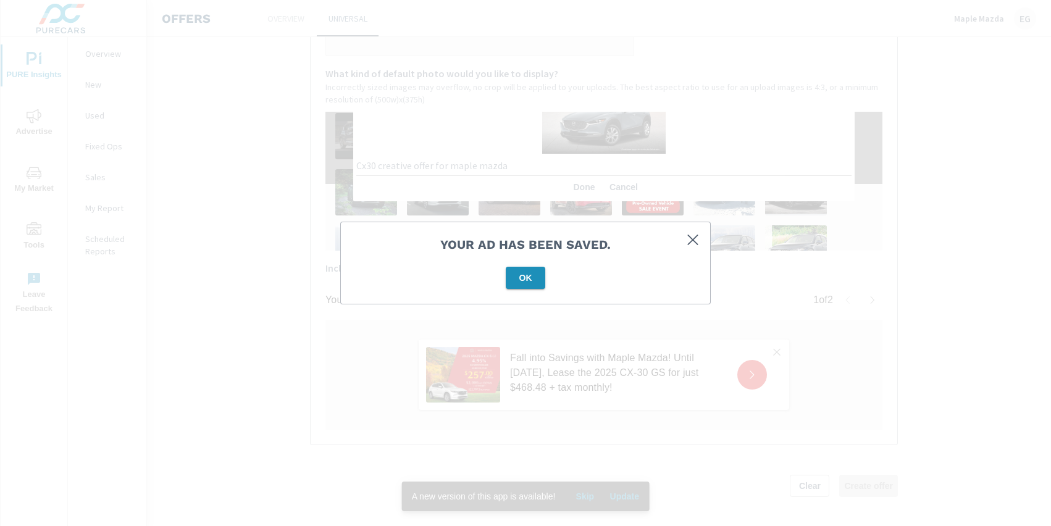
click at [528, 278] on span "OK" at bounding box center [526, 277] width 30 height 11
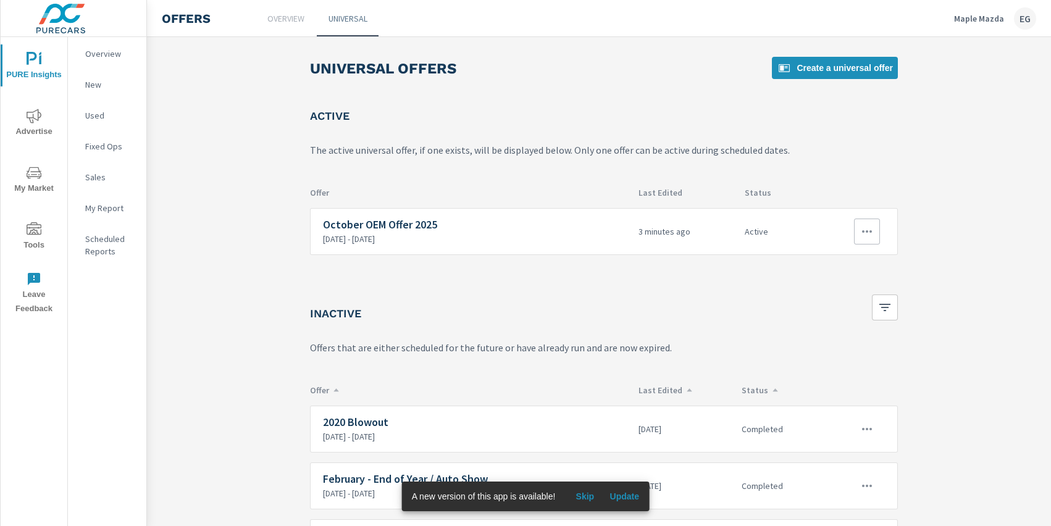
click at [867, 229] on icon "button" at bounding box center [867, 231] width 15 height 15
click at [855, 254] on link "Edit" at bounding box center [844, 260] width 69 height 30
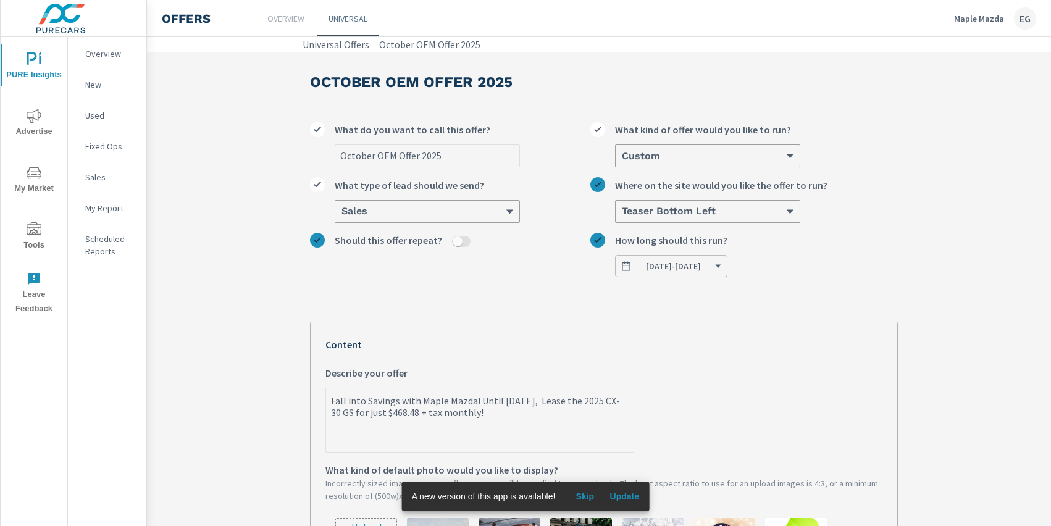
click at [477, 396] on textarea "Fall into Savings with Maple Mazda! Until [DATE], Lease the 2025 CX-30 GS for j…" at bounding box center [480, 421] width 308 height 62
click at [473, 398] on textarea "Fall into Savings with Maple Mazda! Until [DATE], Lease the 2025 CX-30 GS for j…" at bounding box center [480, 421] width 308 height 62
click at [478, 396] on textarea "Fall into Savings with Maple Mazda! Until [DATE], Lease the 2025 CX-30 GS for j…" at bounding box center [480, 421] width 308 height 62
paste textarea "🎲 🍂"
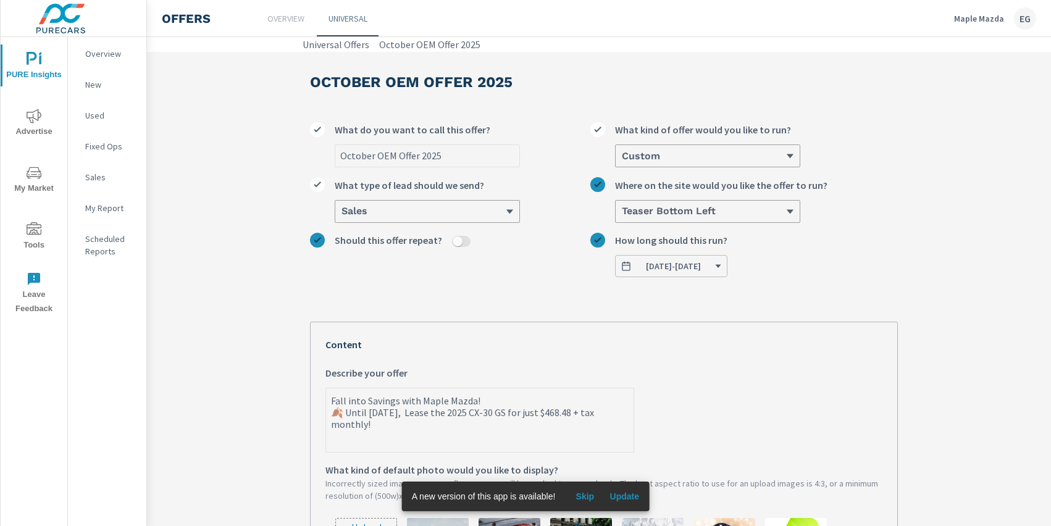
click at [331, 411] on textarea "Fall into Savings with Maple Mazda! 🍂 Until [DATE], Lease the 2025 CX-30 GS for…" at bounding box center [480, 421] width 308 height 62
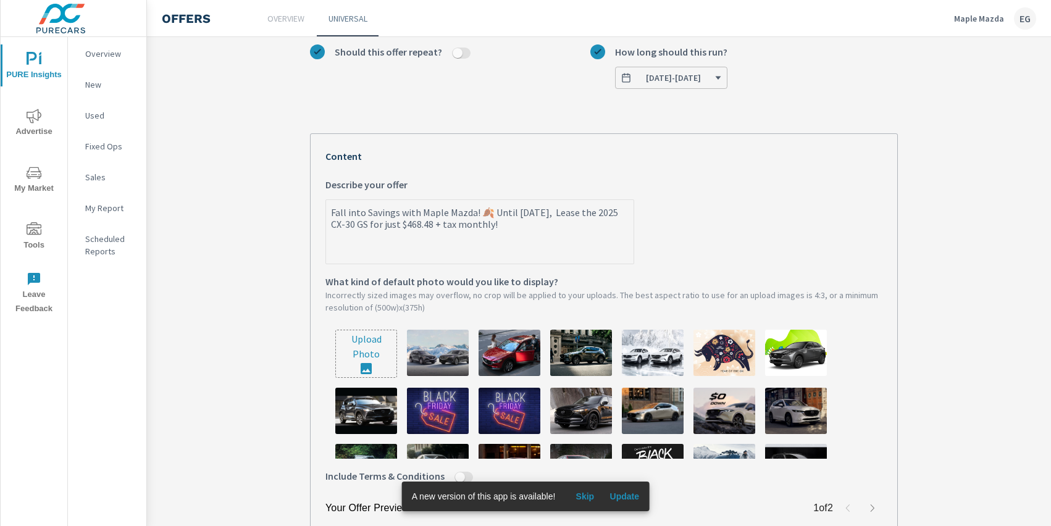
scroll to position [396, 0]
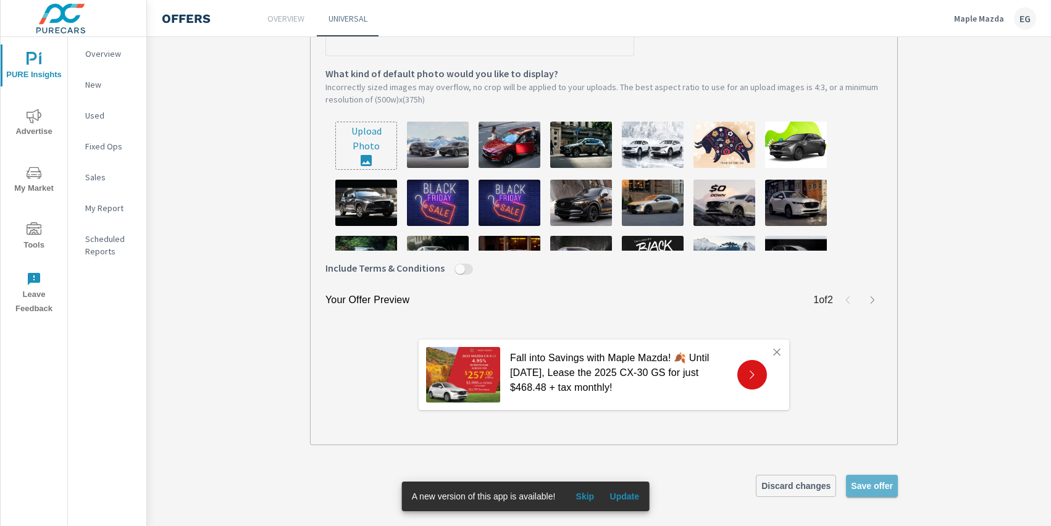
click at [869, 491] on button "Save offer" at bounding box center [872, 486] width 52 height 22
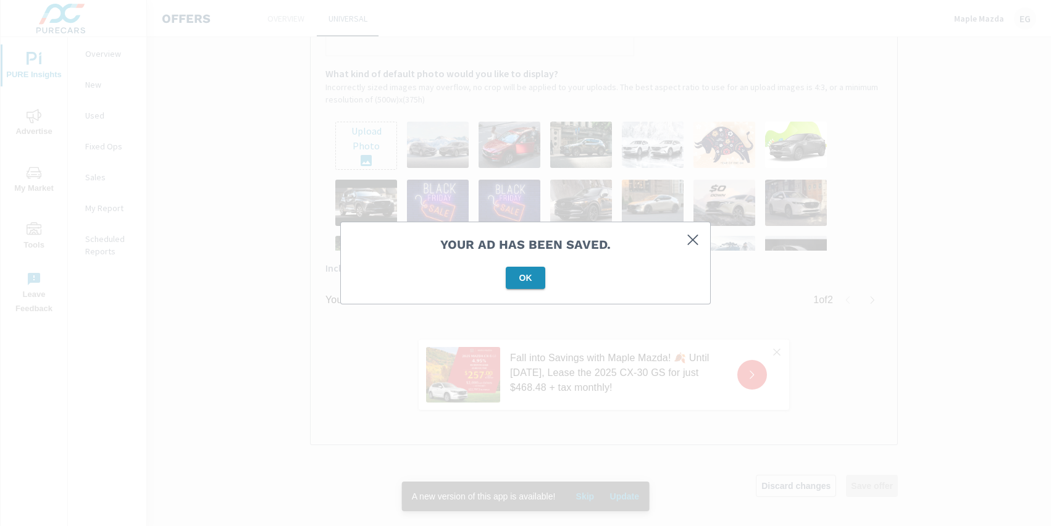
click at [534, 269] on button "OK" at bounding box center [526, 278] width 40 height 22
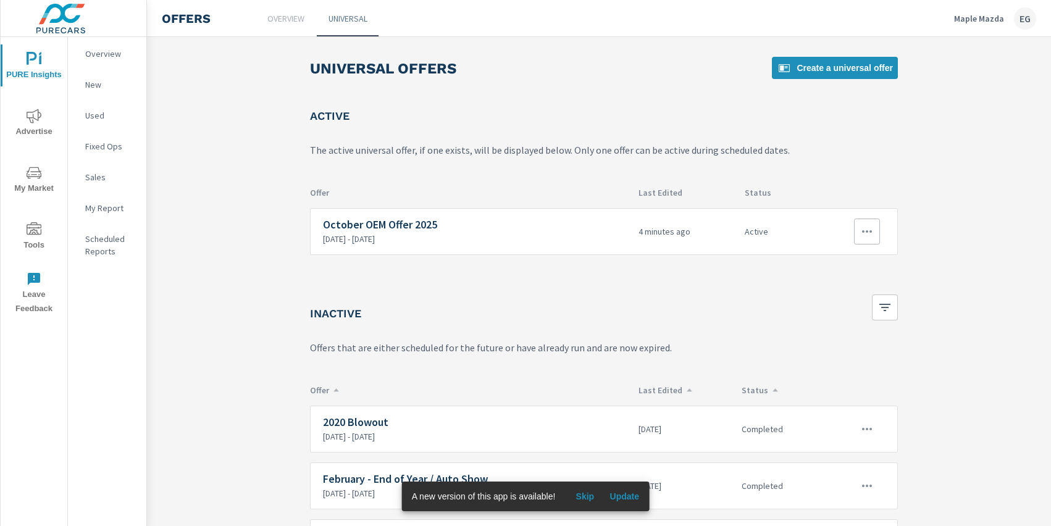
click at [858, 229] on button "button" at bounding box center [867, 232] width 26 height 26
click at [868, 253] on link "Edit" at bounding box center [844, 260] width 69 height 30
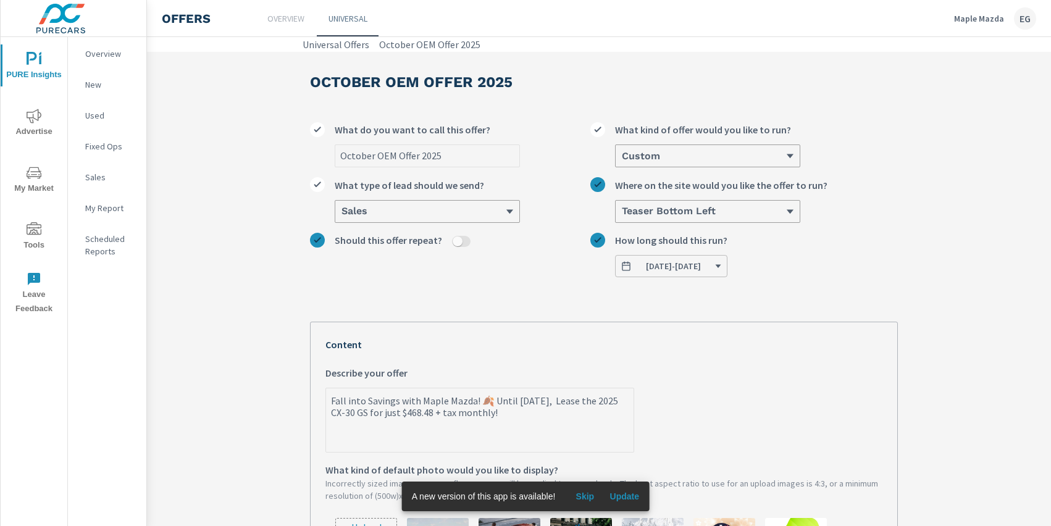
scroll to position [396, 0]
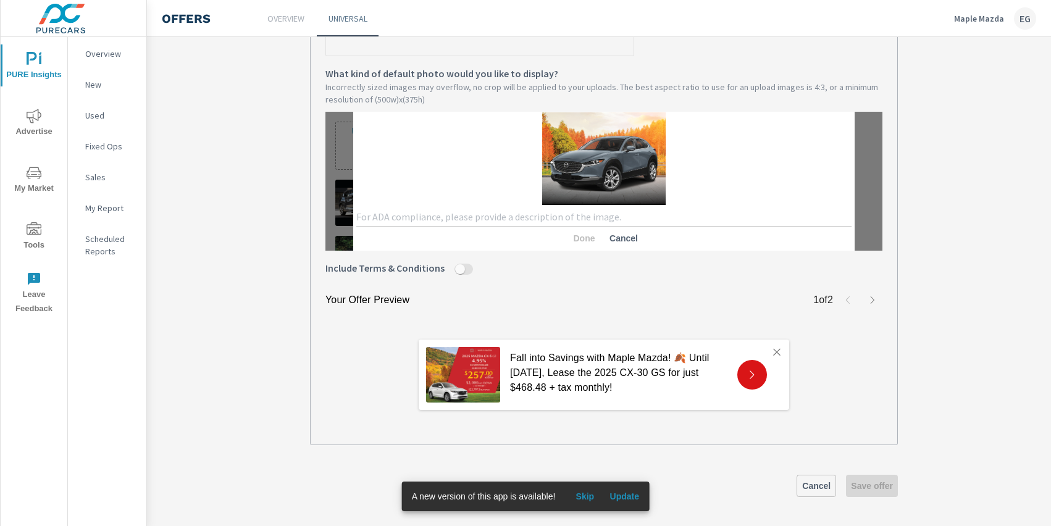
click at [584, 217] on textarea at bounding box center [603, 217] width 495 height 12
click at [581, 241] on span "Done" at bounding box center [584, 238] width 30 height 11
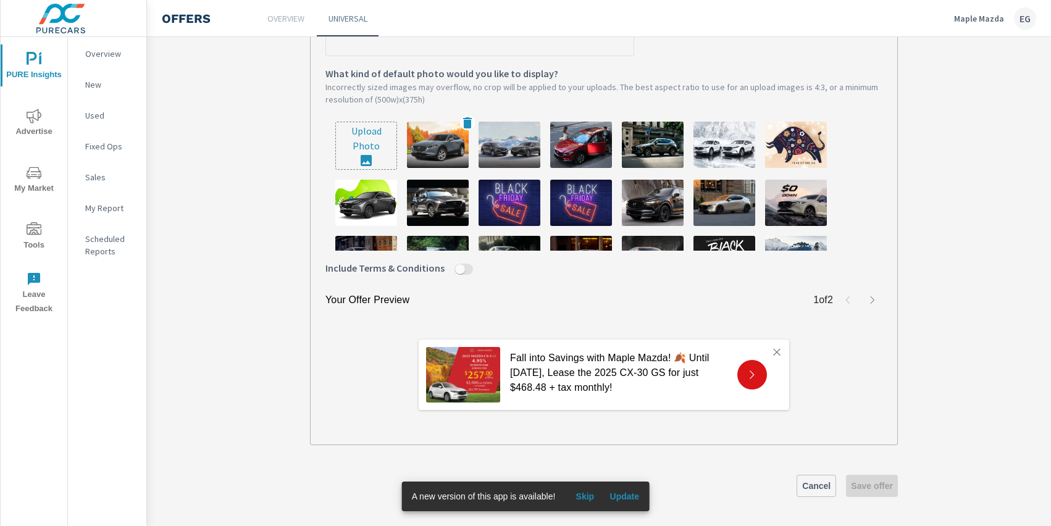
click at [425, 153] on img at bounding box center [438, 145] width 62 height 46
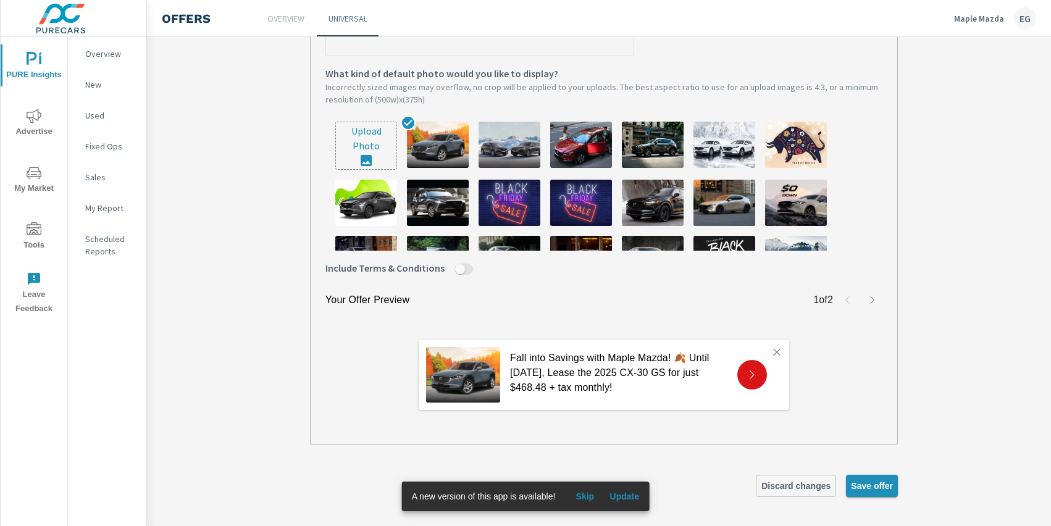
click at [876, 485] on span "Save offer" at bounding box center [872, 485] width 42 height 11
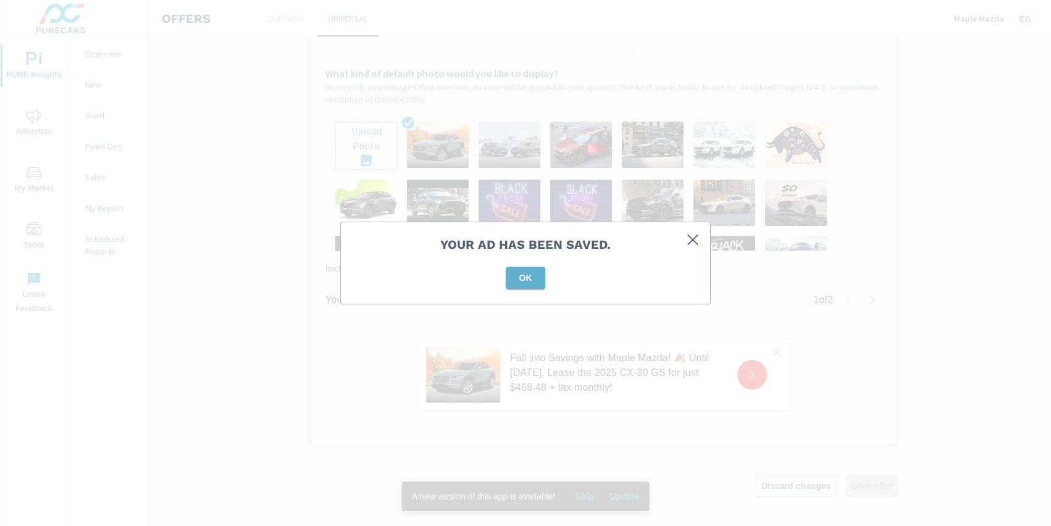
click at [537, 288] on button "OK" at bounding box center [526, 278] width 40 height 22
